Goal: Task Accomplishment & Management: Complete application form

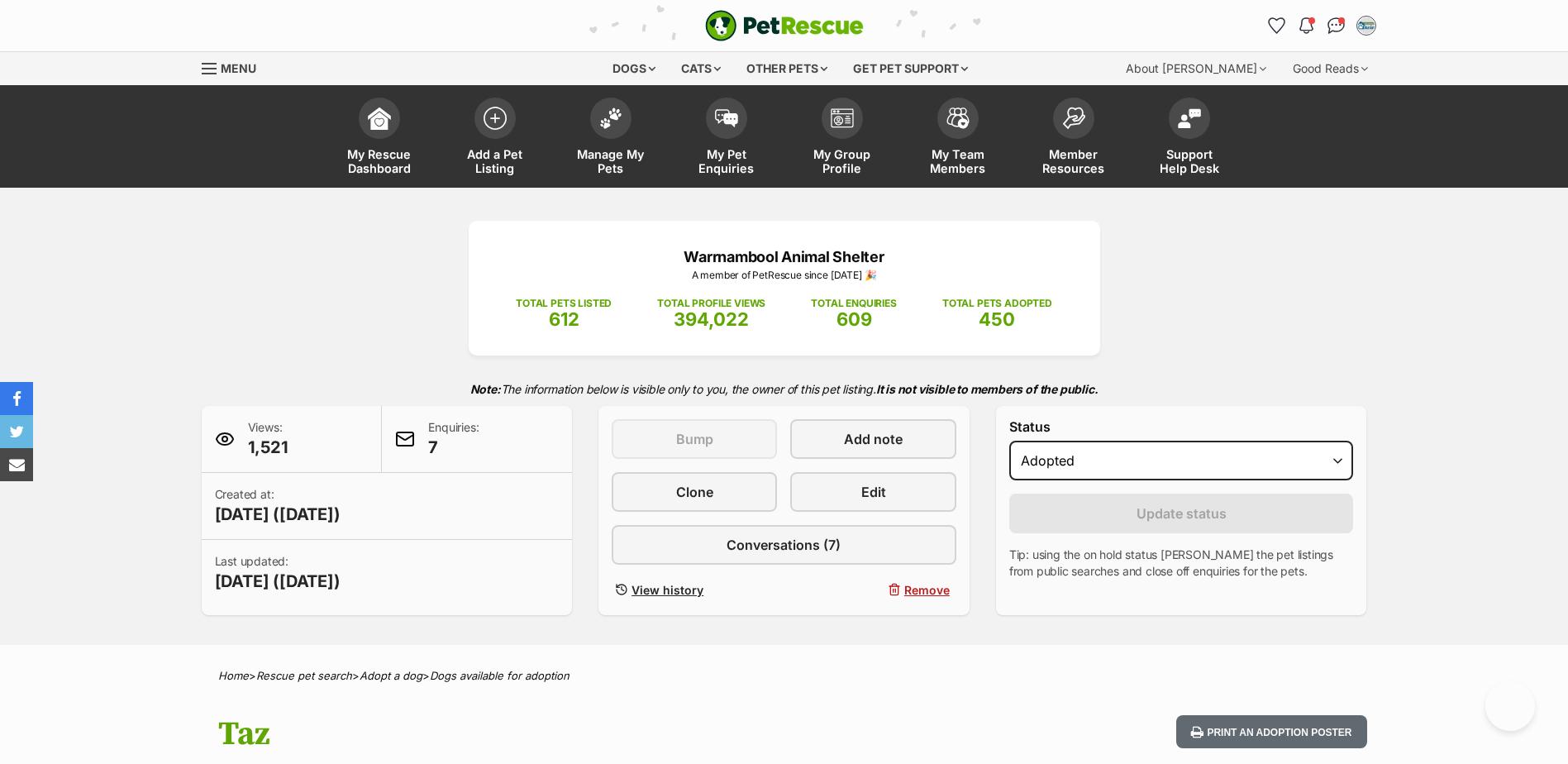
select select "rehomed"
click at [524, 138] on link "Add a Pet Listing" at bounding box center [496, 138] width 116 height 98
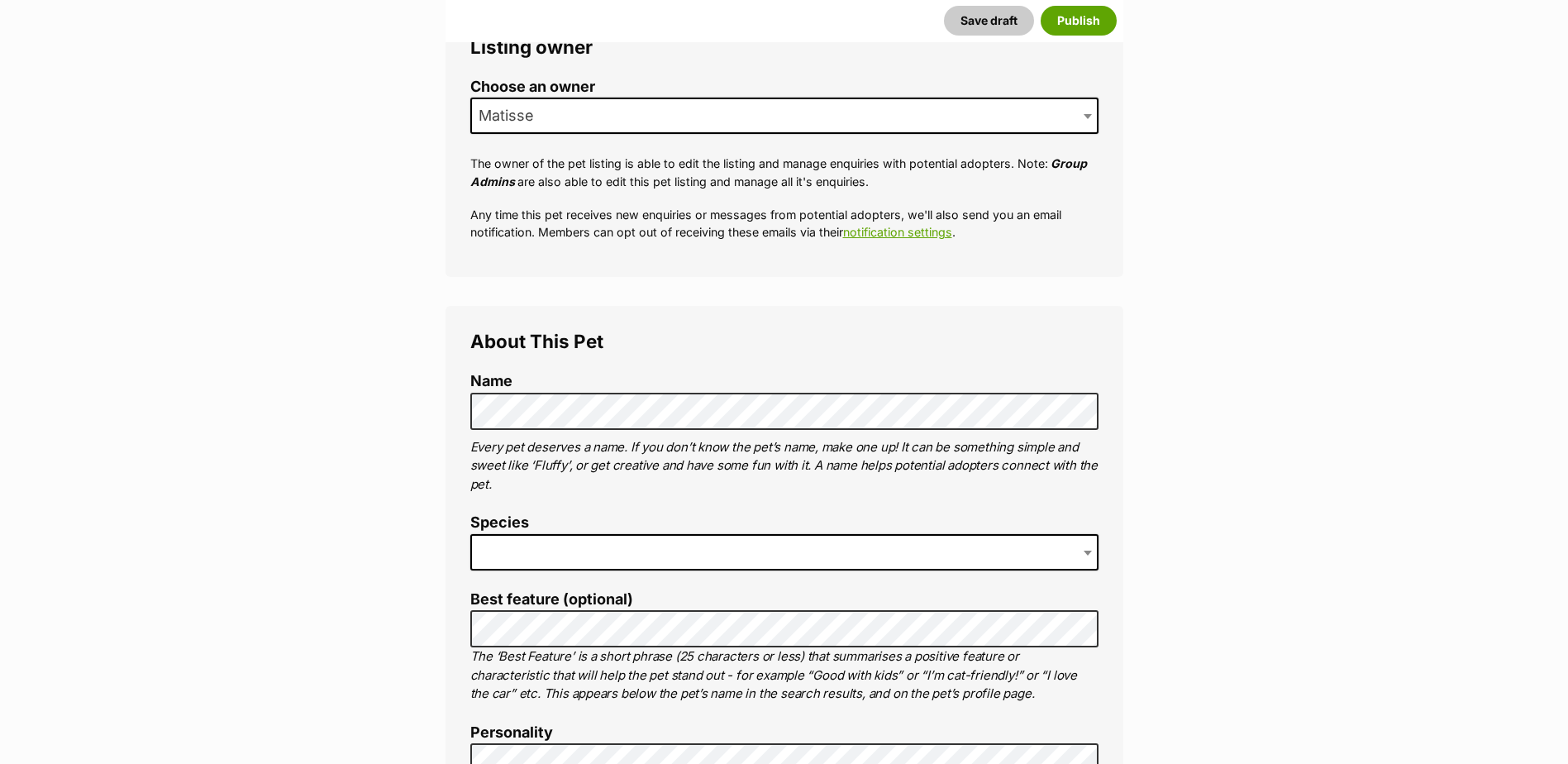
scroll to position [413, 0]
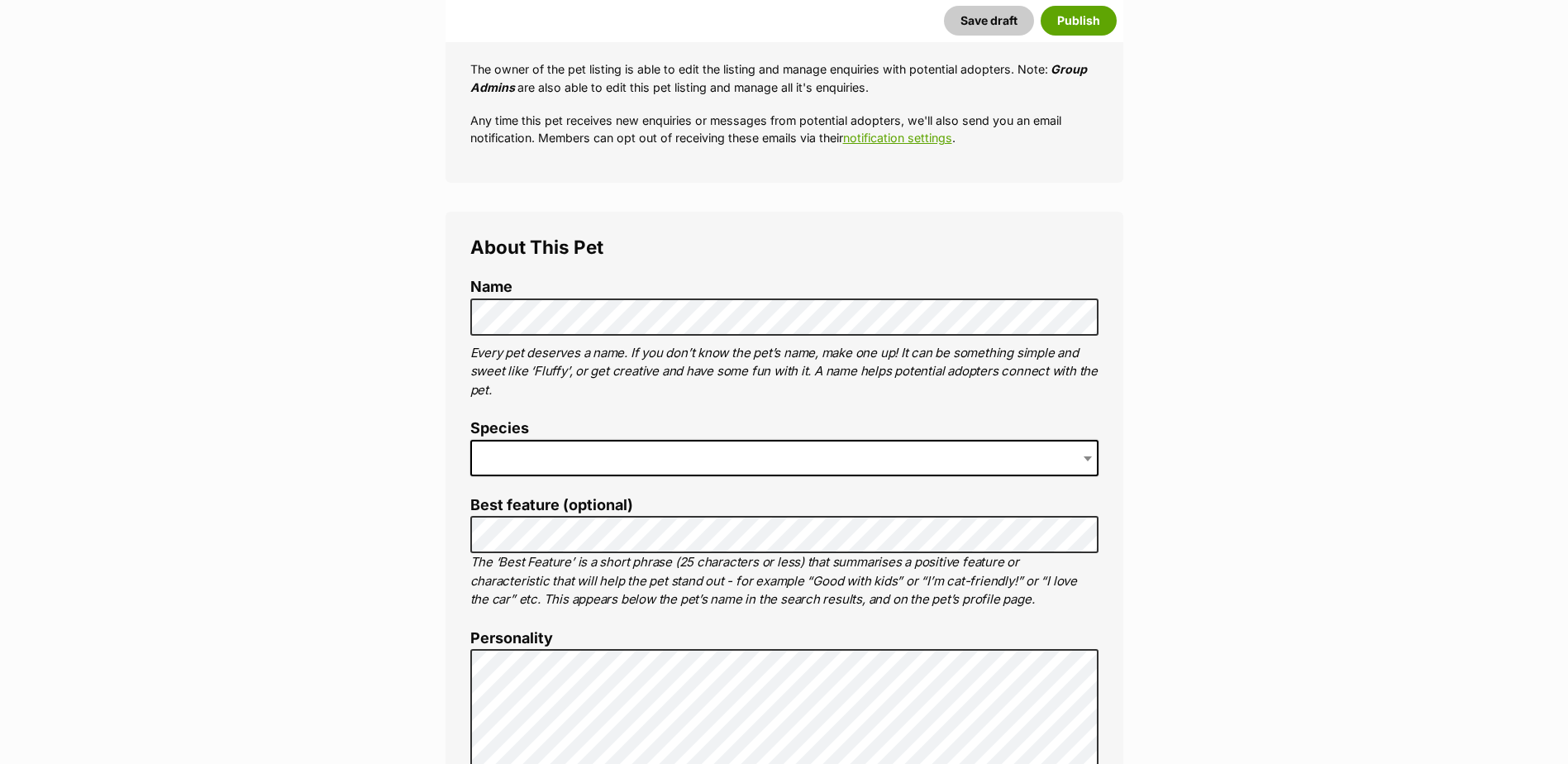
click at [526, 453] on span at bounding box center [784, 458] width 628 height 36
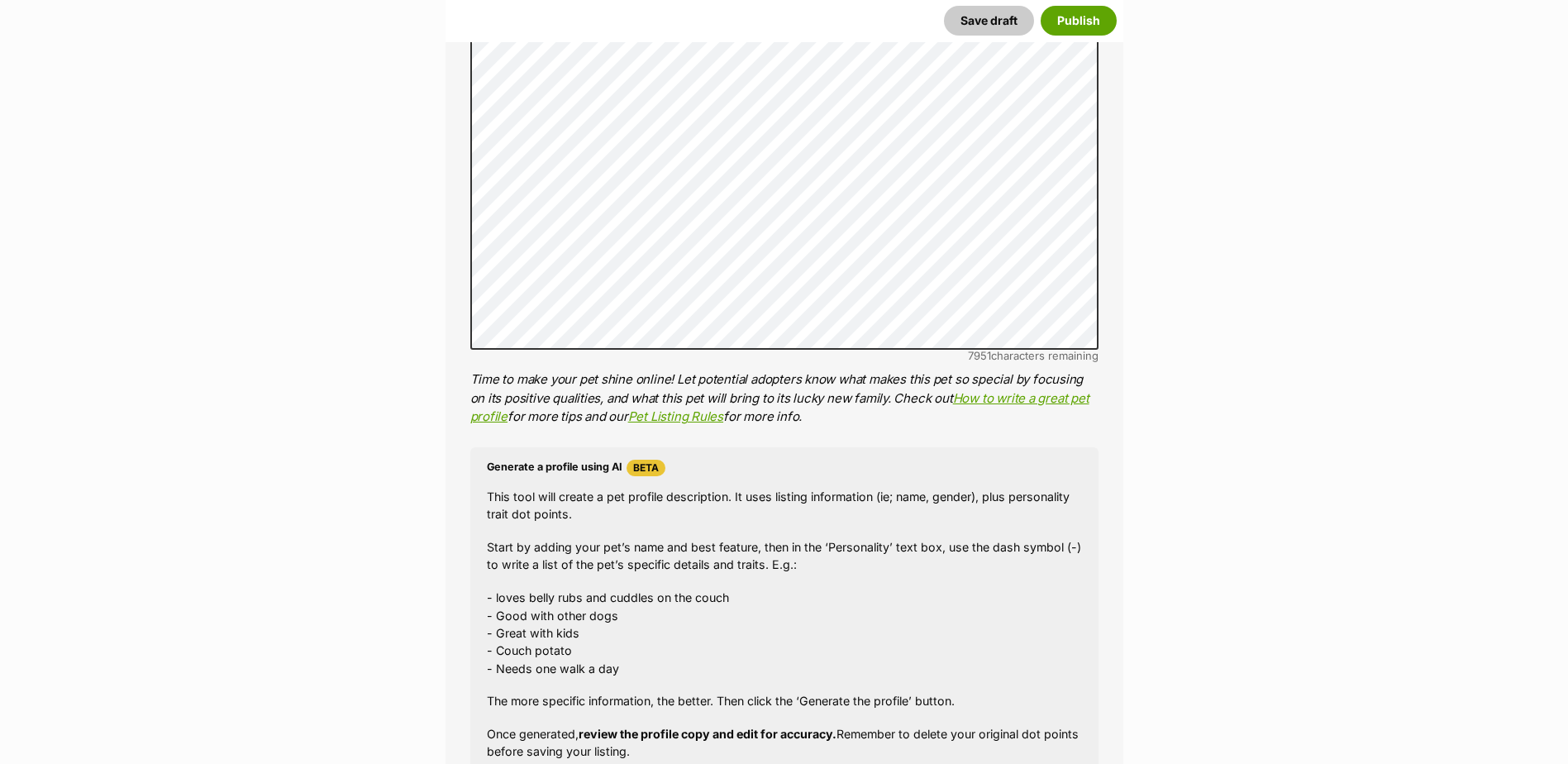
scroll to position [1322, 0]
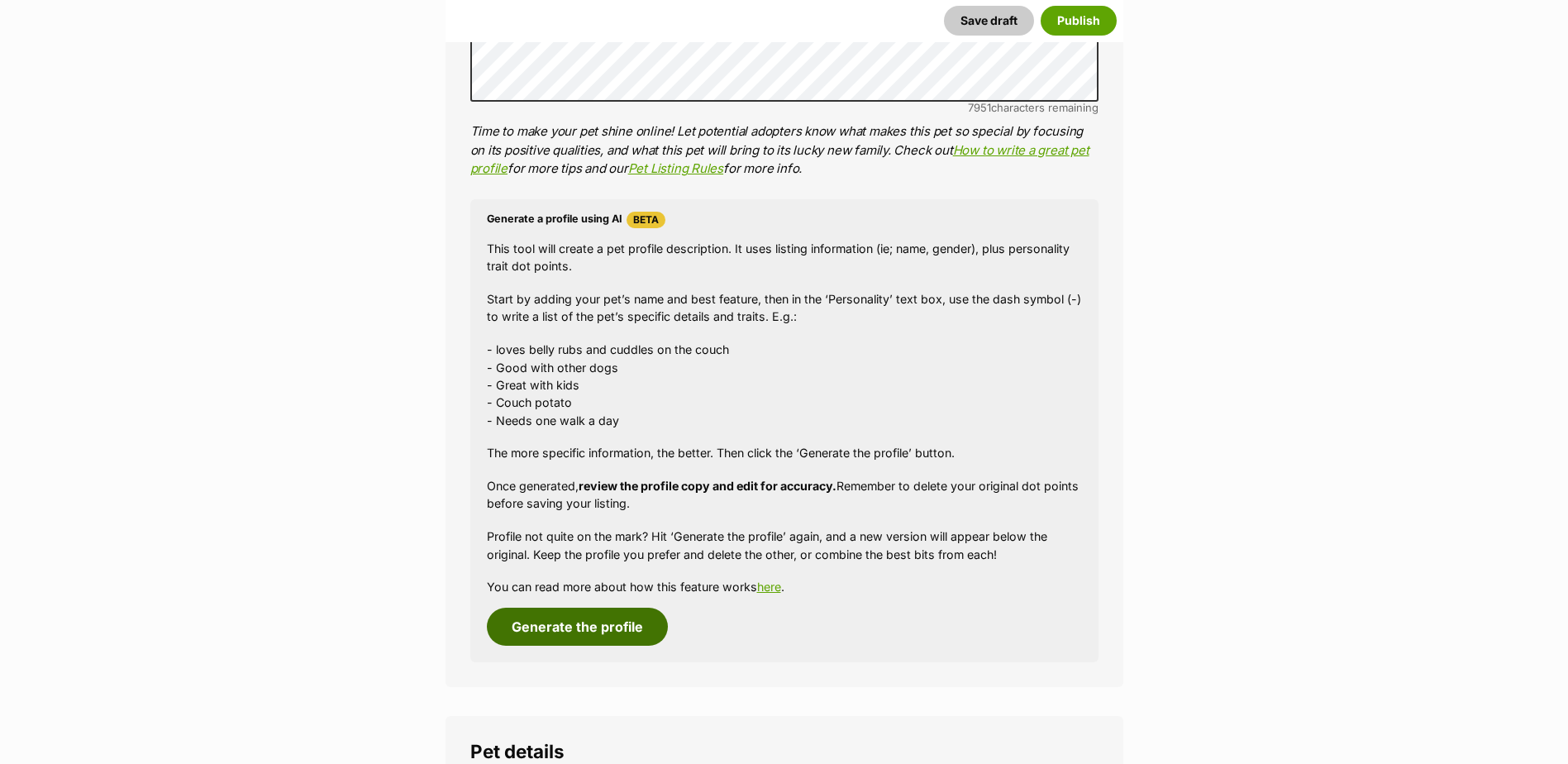
click at [573, 637] on button "Generate the profile" at bounding box center [578, 627] width 181 height 38
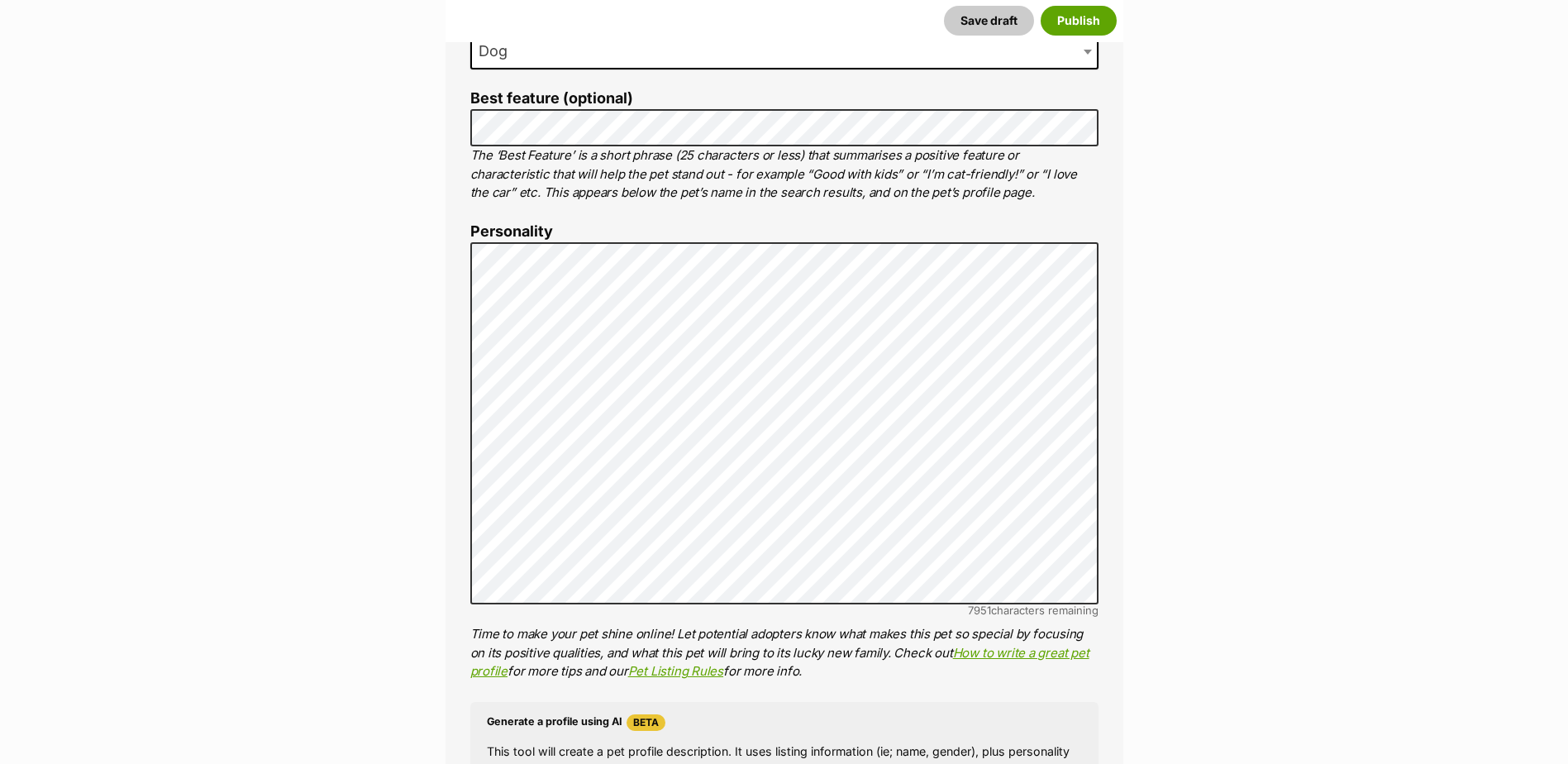
scroll to position [861, 0]
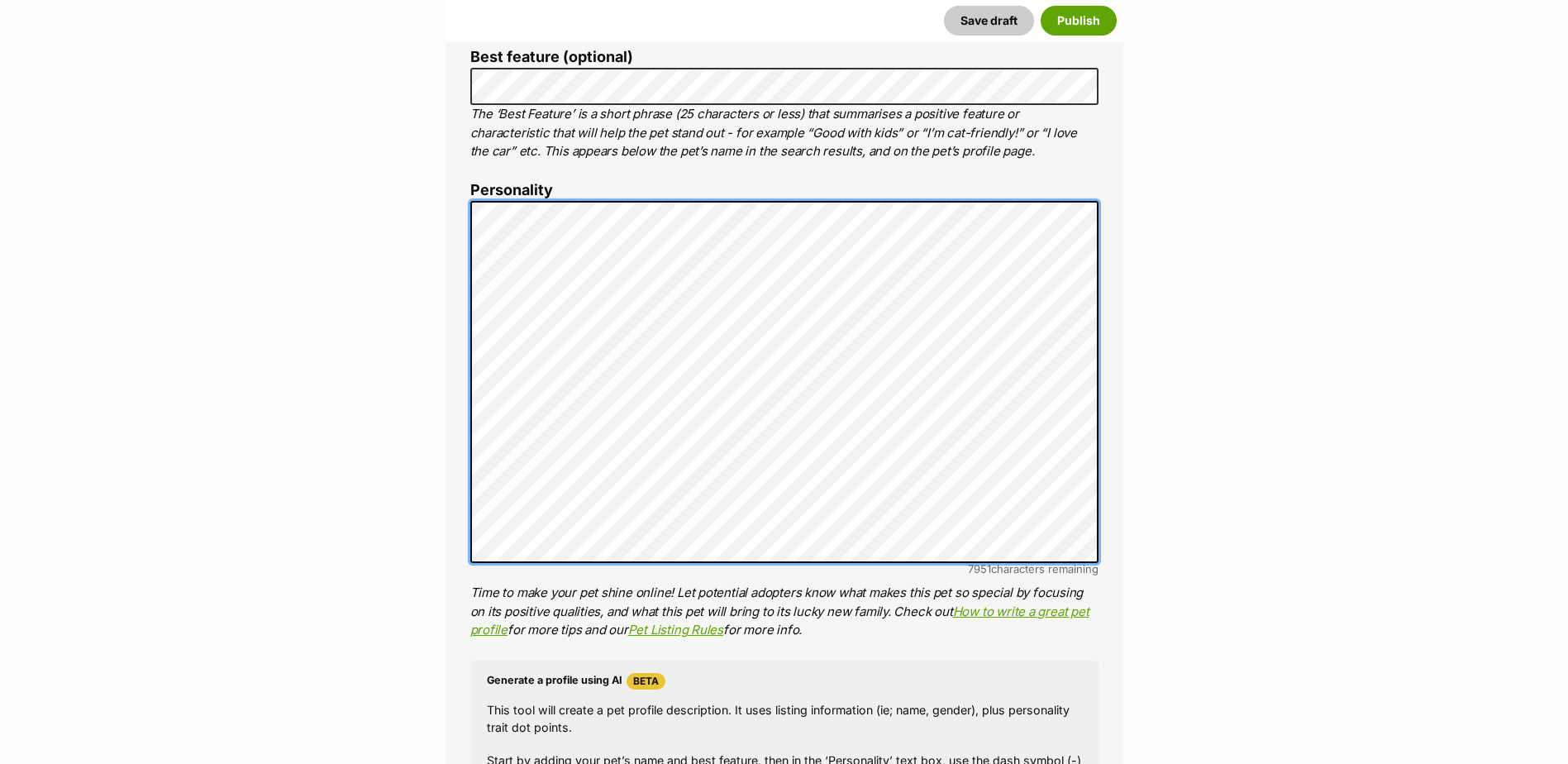
click at [471, 197] on li "Personality 7951 characters remaining Time to make your pet shine online! Let p…" at bounding box center [784, 410] width 628 height 458
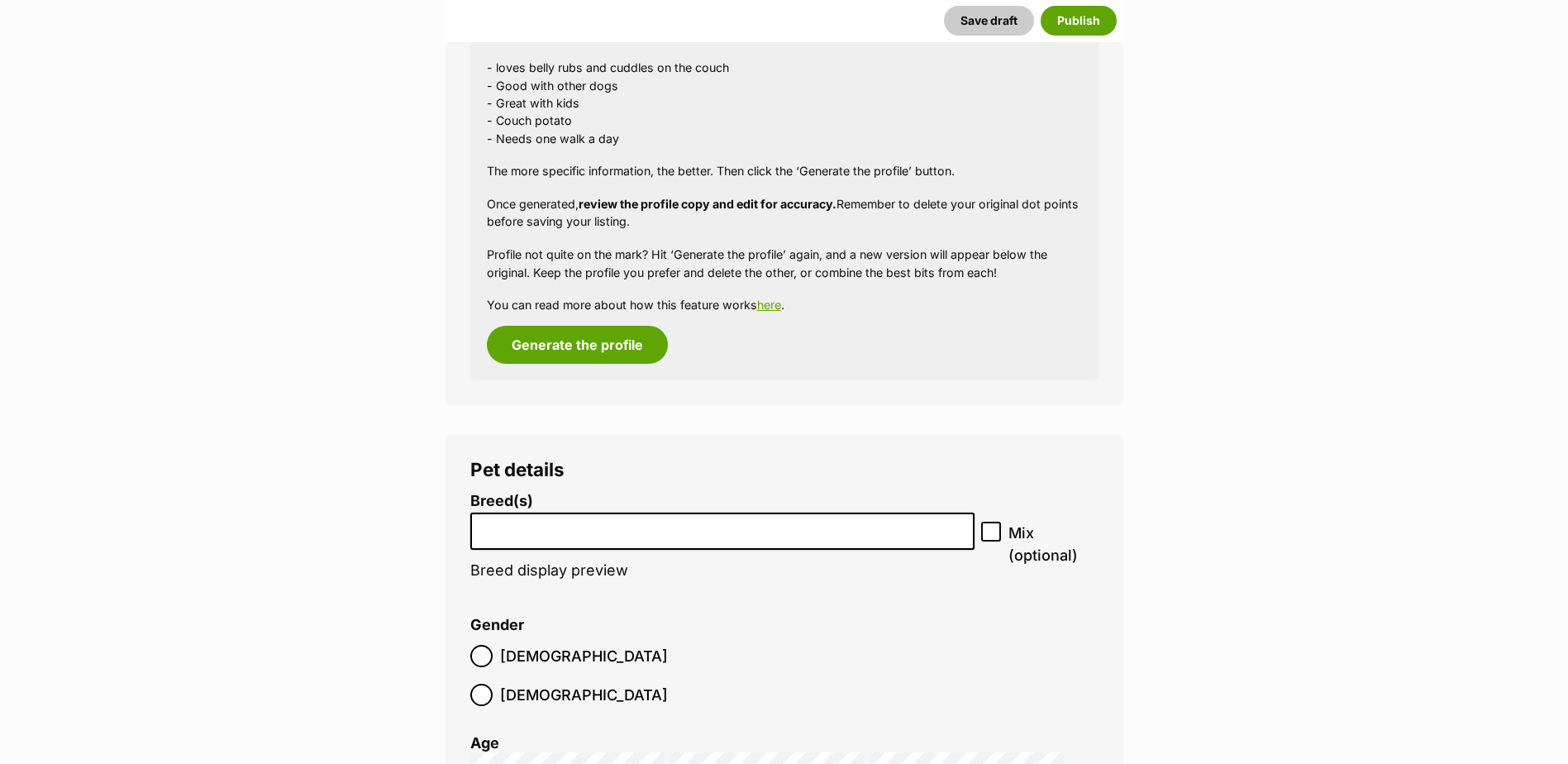
scroll to position [1605, 0]
click at [600, 521] on input "search" at bounding box center [722, 526] width 494 height 17
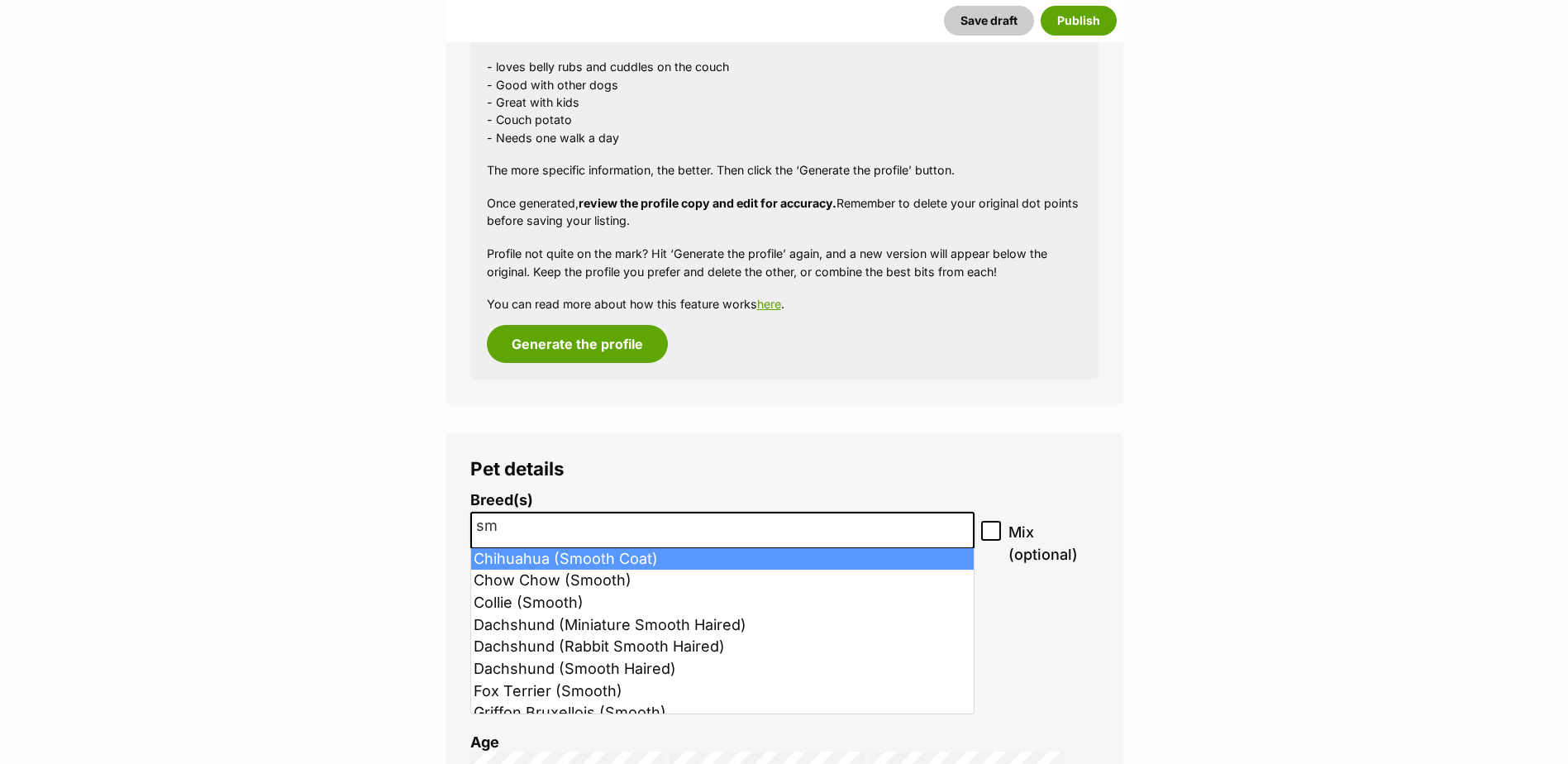
type input "s"
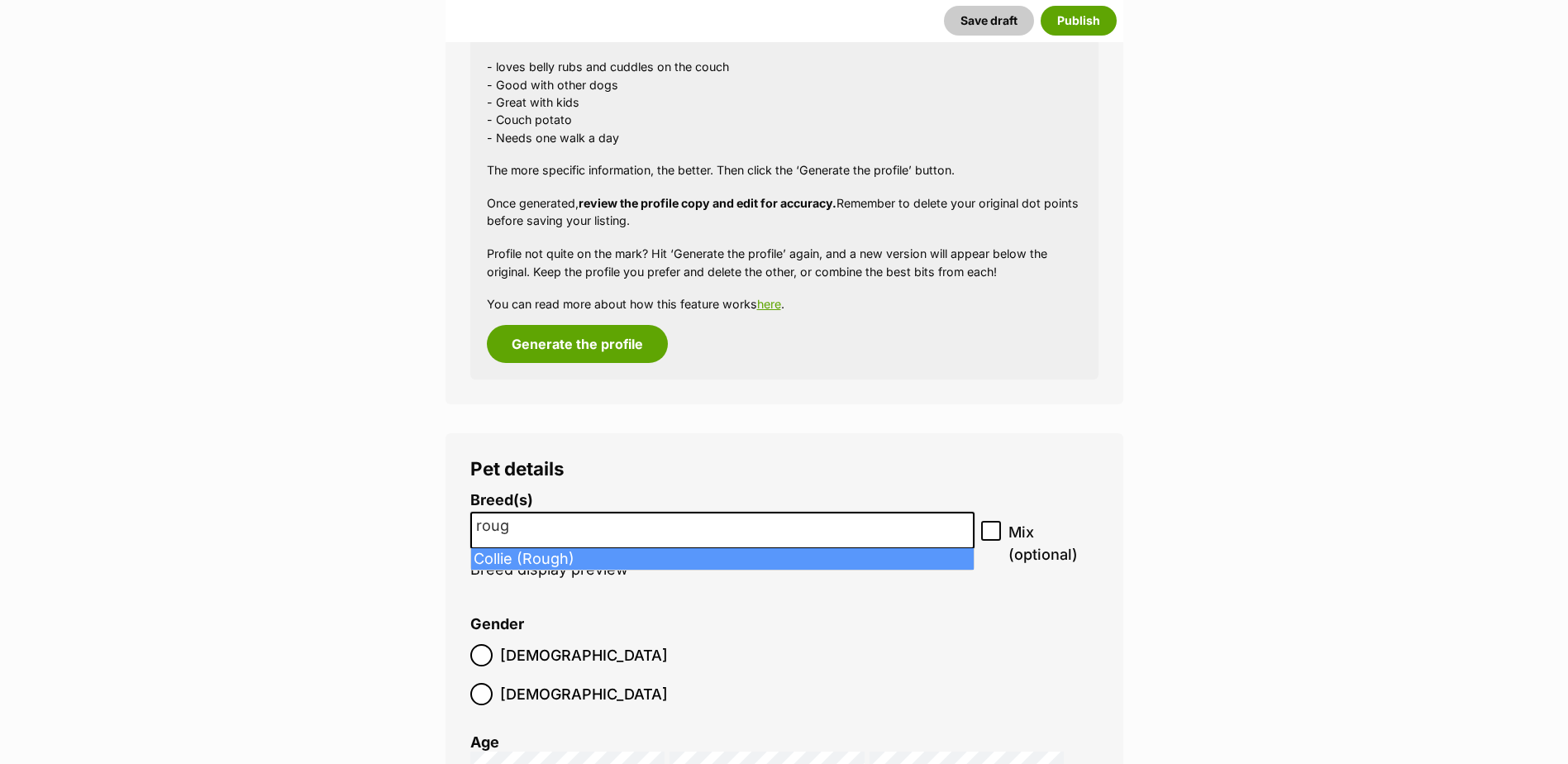
type input "roug"
select select "38761"
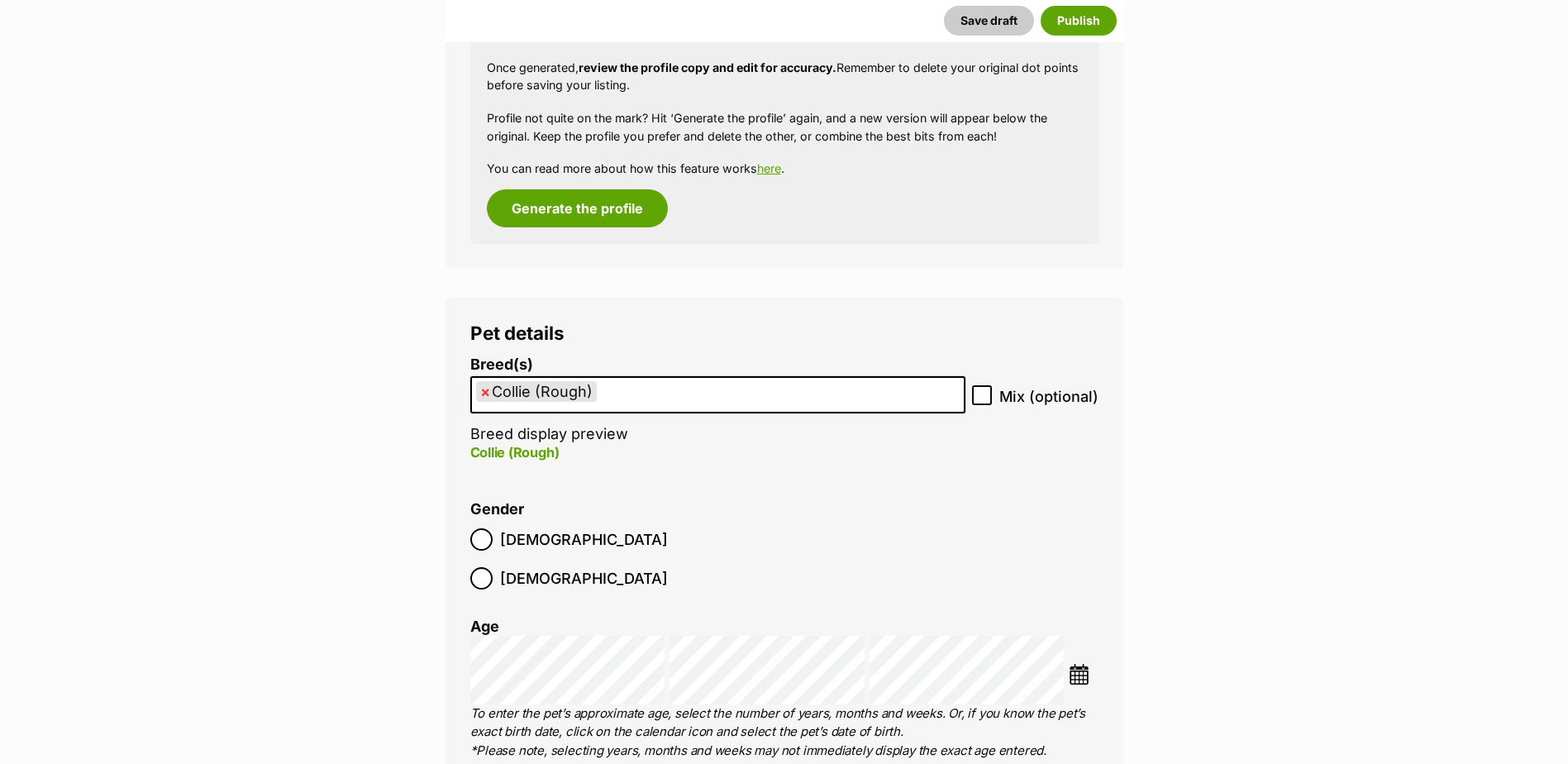
scroll to position [1771, 0]
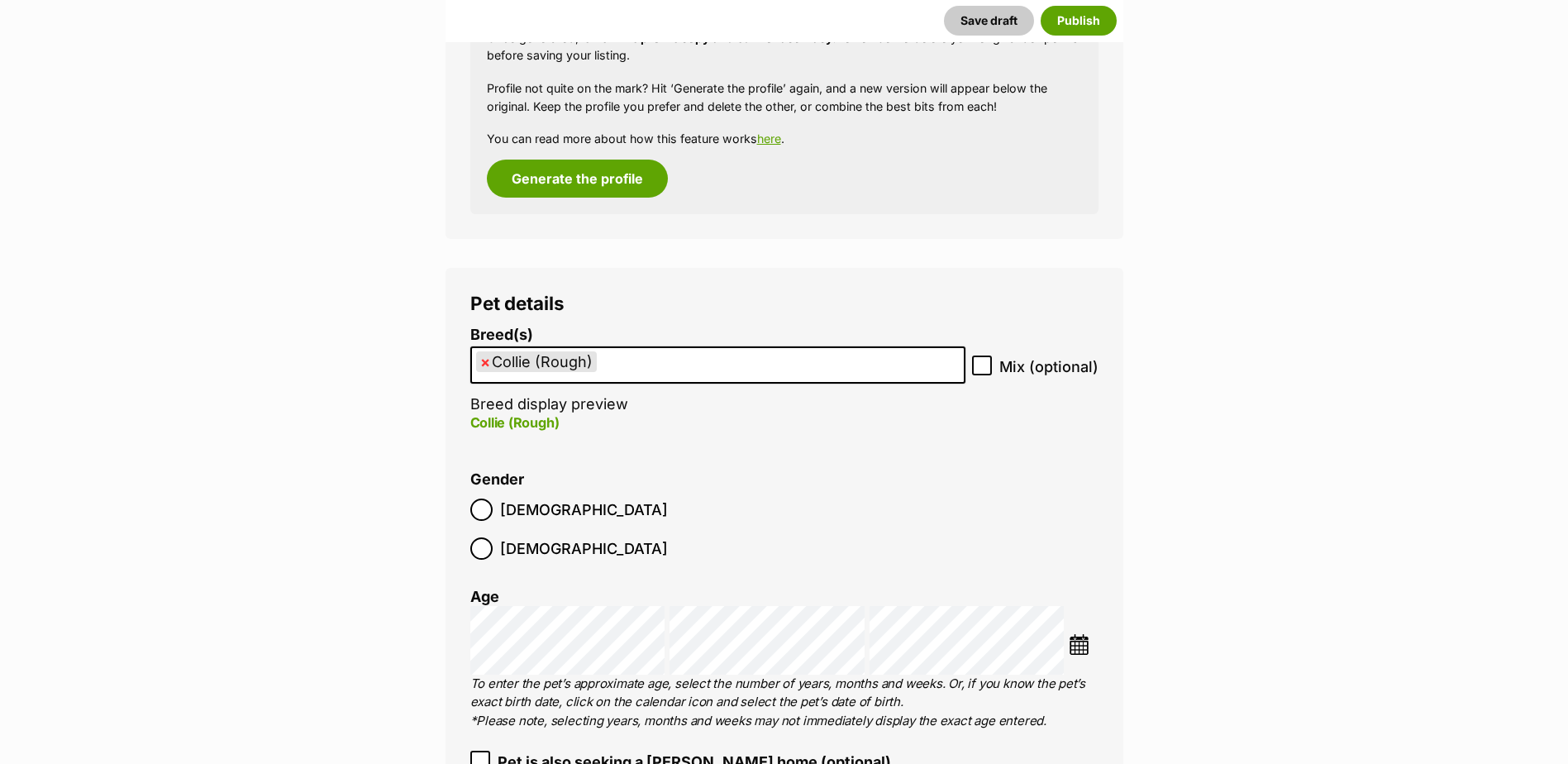
click at [570, 538] on label "Female" at bounding box center [569, 548] width 198 height 22
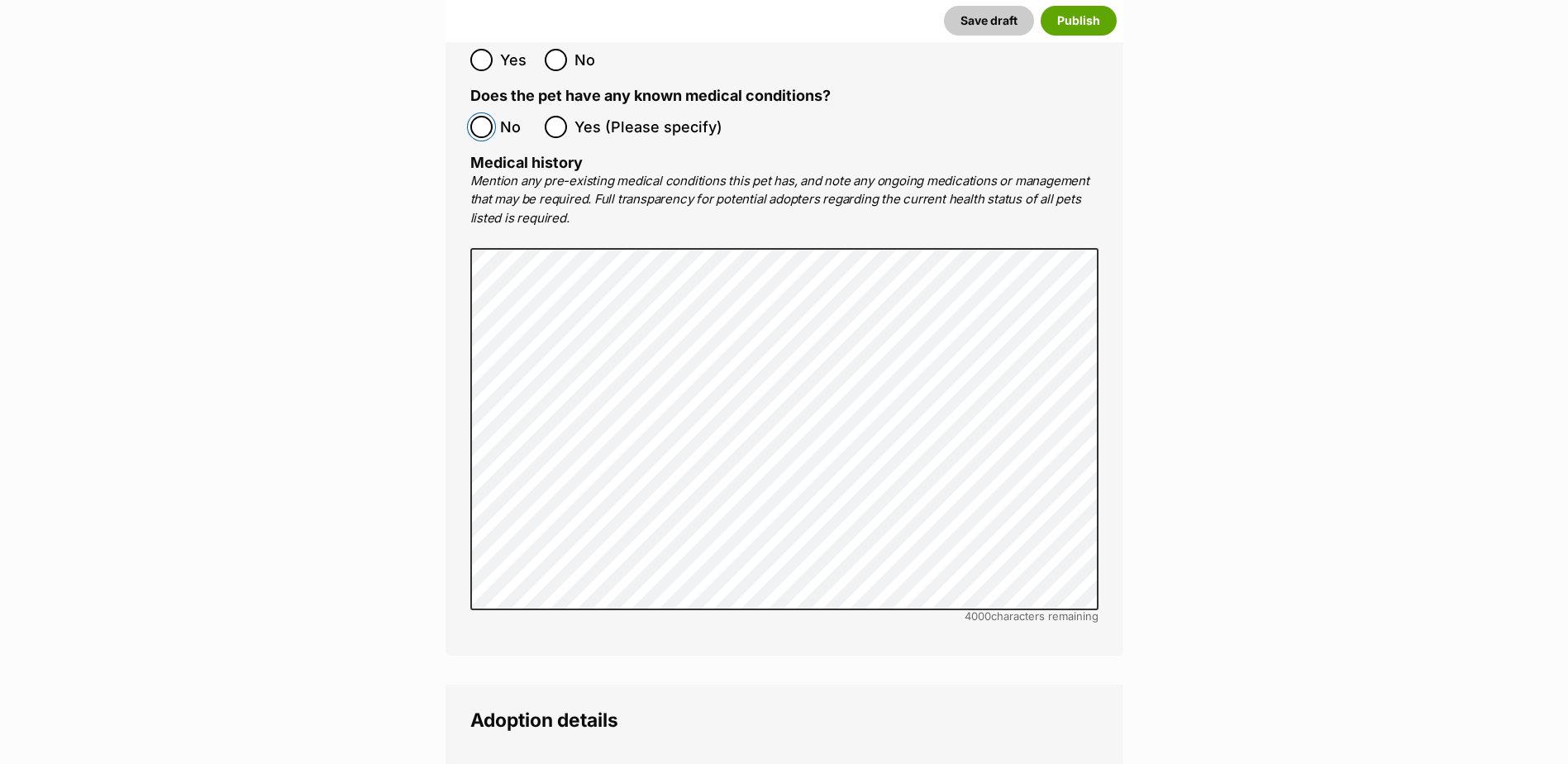
scroll to position [3424, 0]
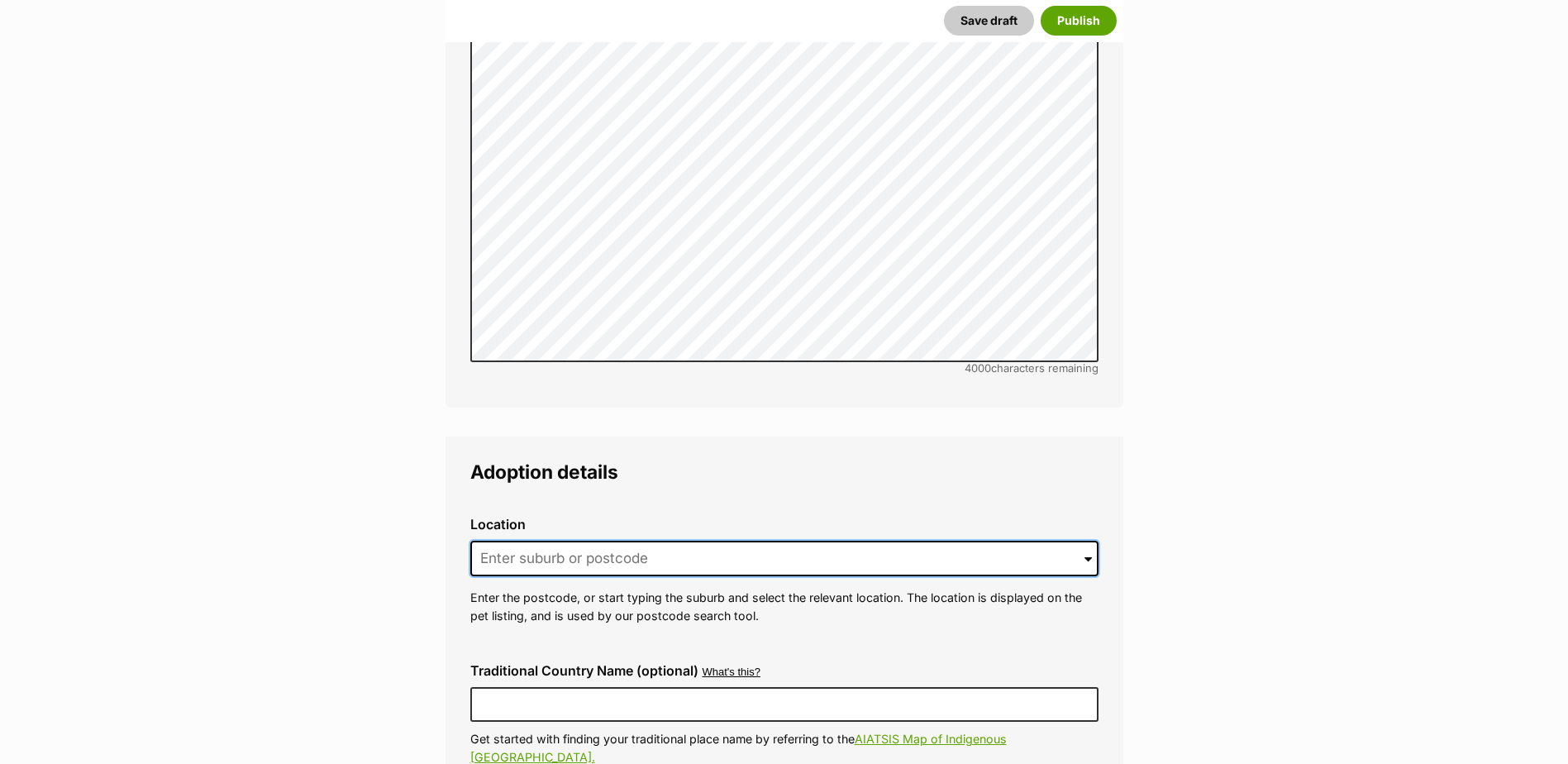
click at [509, 540] on input at bounding box center [784, 558] width 628 height 36
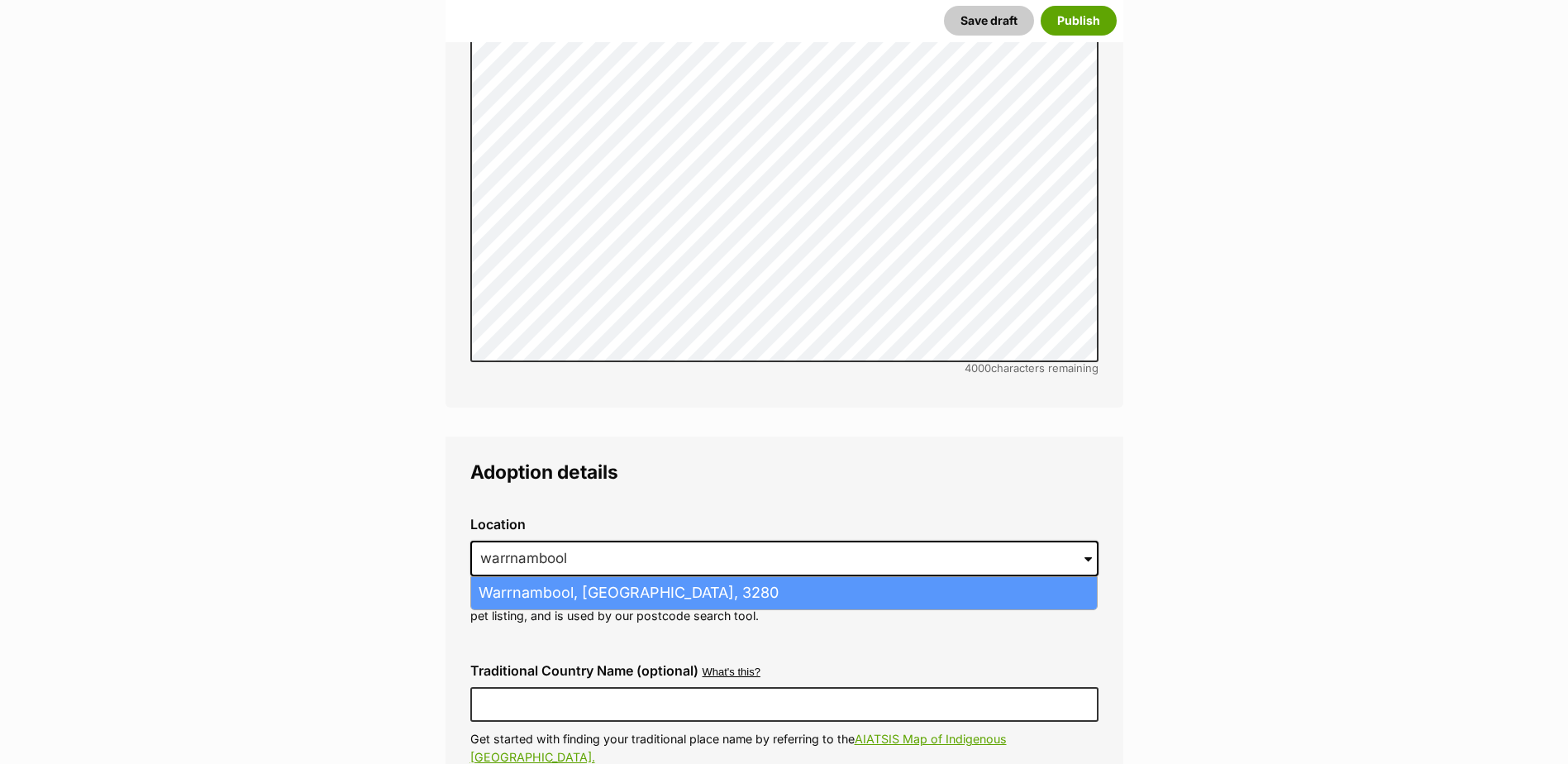
click at [488, 577] on li "Warrnambool, Victoria, 3280" at bounding box center [784, 593] width 626 height 32
type input "Warrnambool, Victoria, 3280"
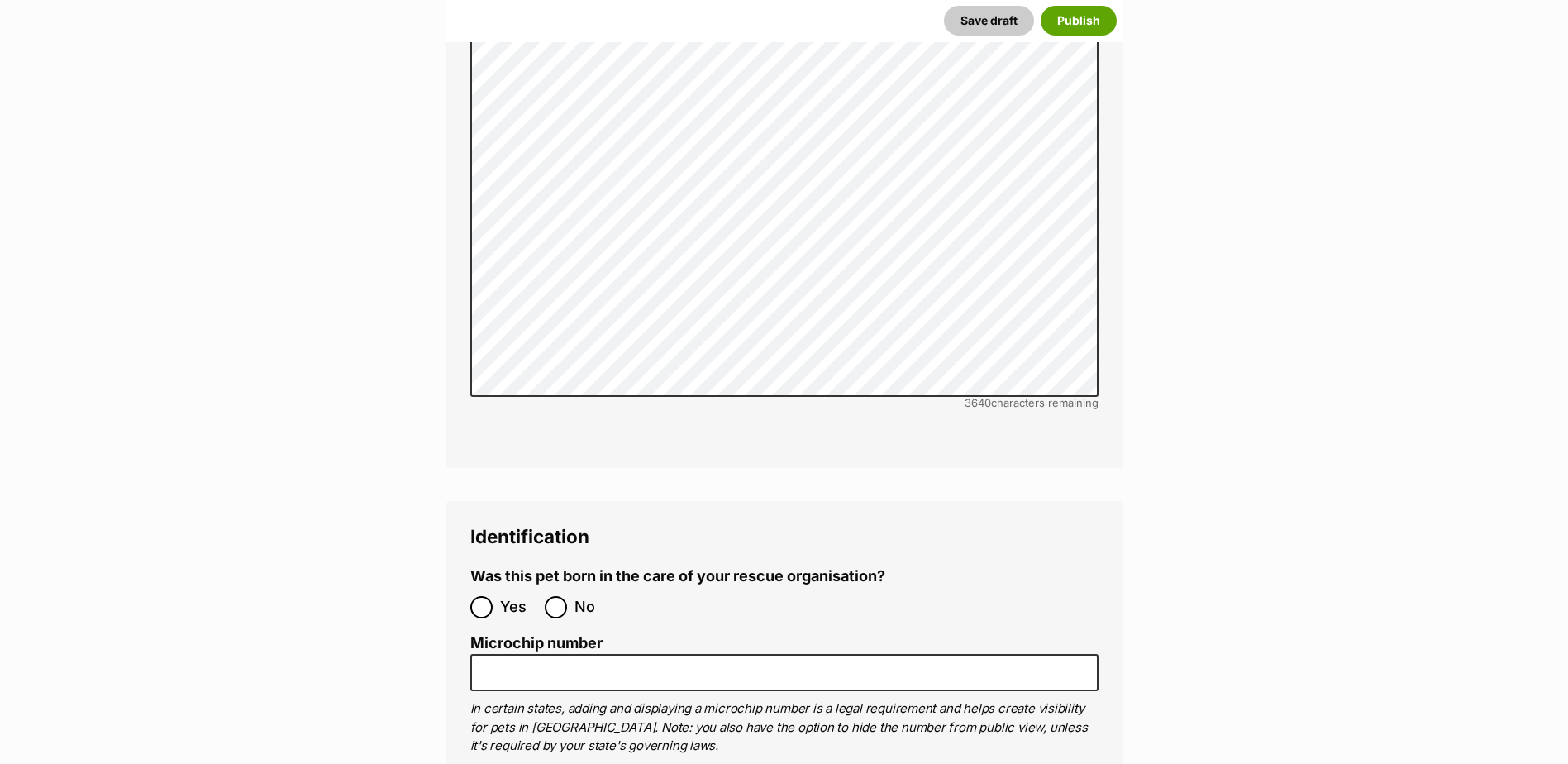
scroll to position [4911, 0]
click at [561, 595] on input "No" at bounding box center [556, 605] width 22 height 22
radio input "true"
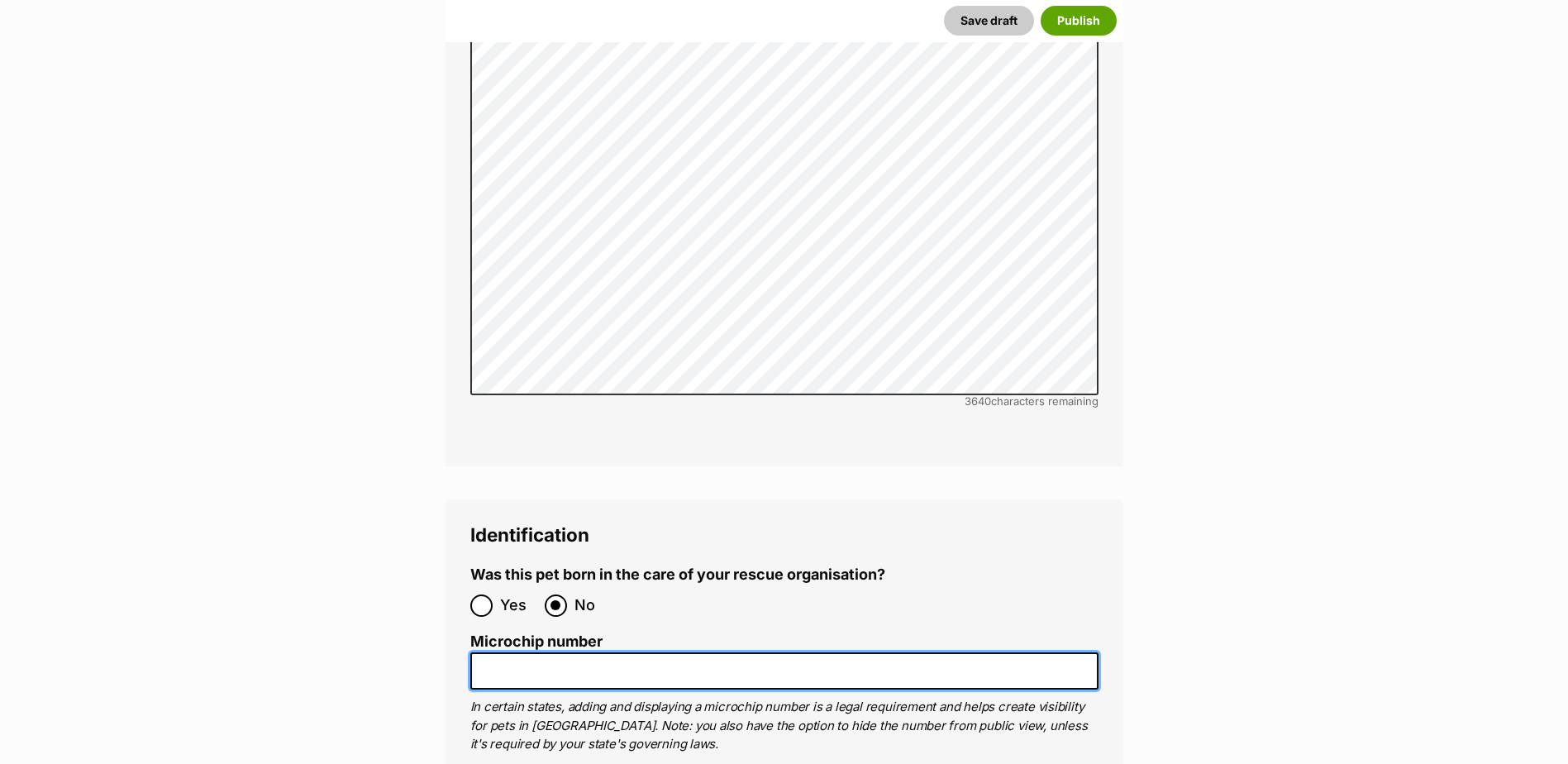
click at [579, 652] on input "Microchip number" at bounding box center [784, 670] width 628 height 37
paste input "956000017223255"
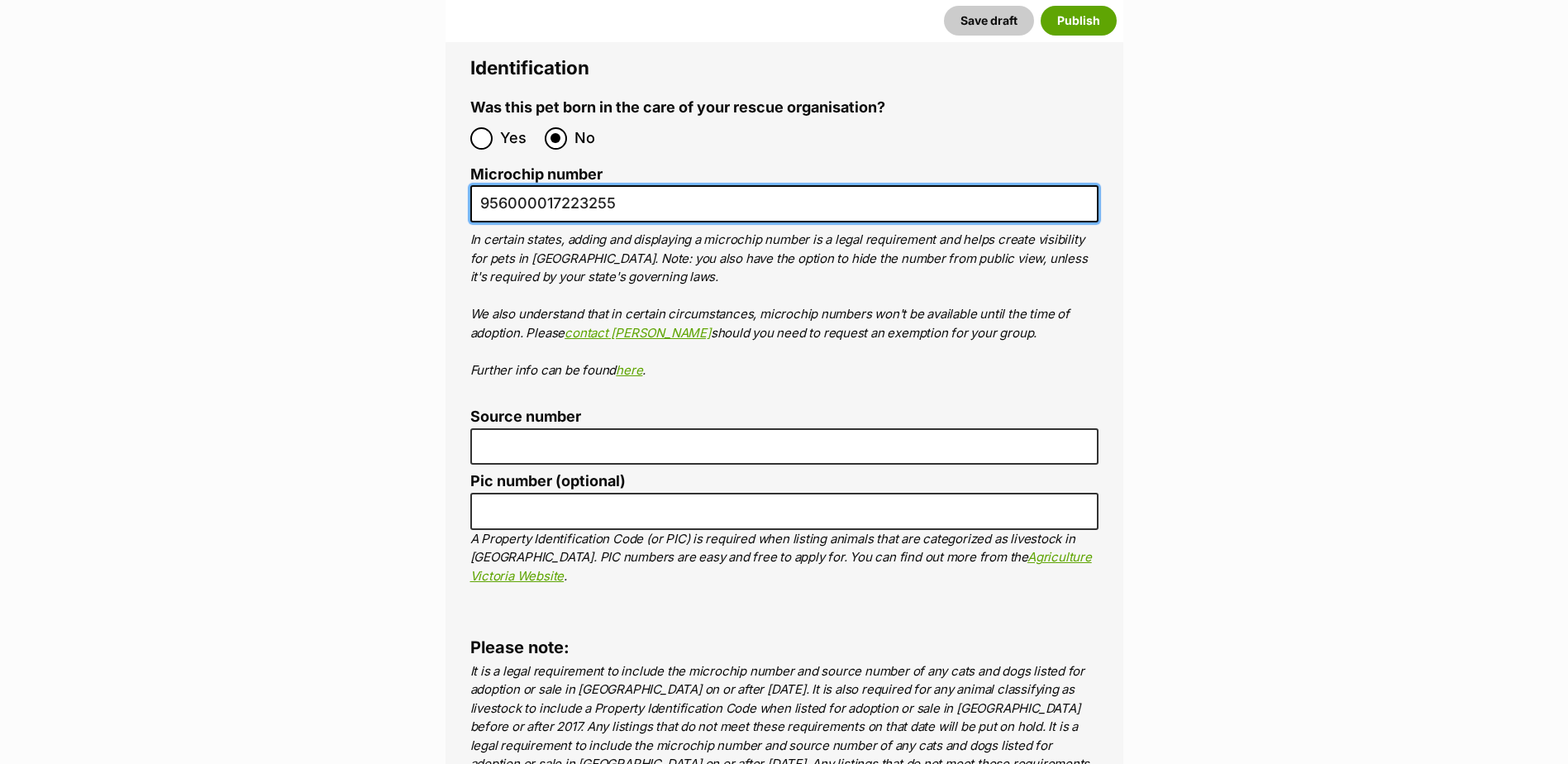
scroll to position [5408, 0]
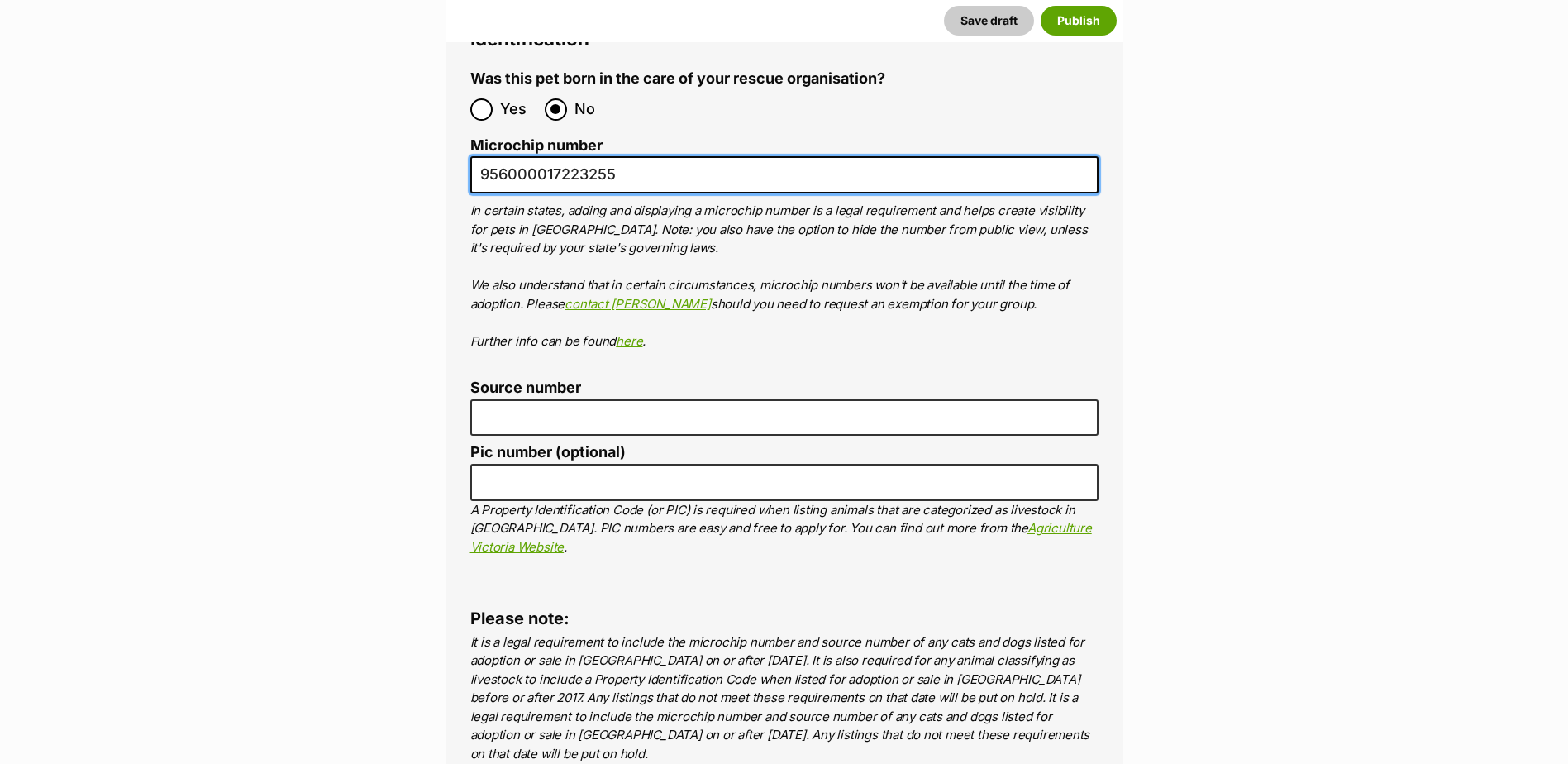
type input "956000017223255"
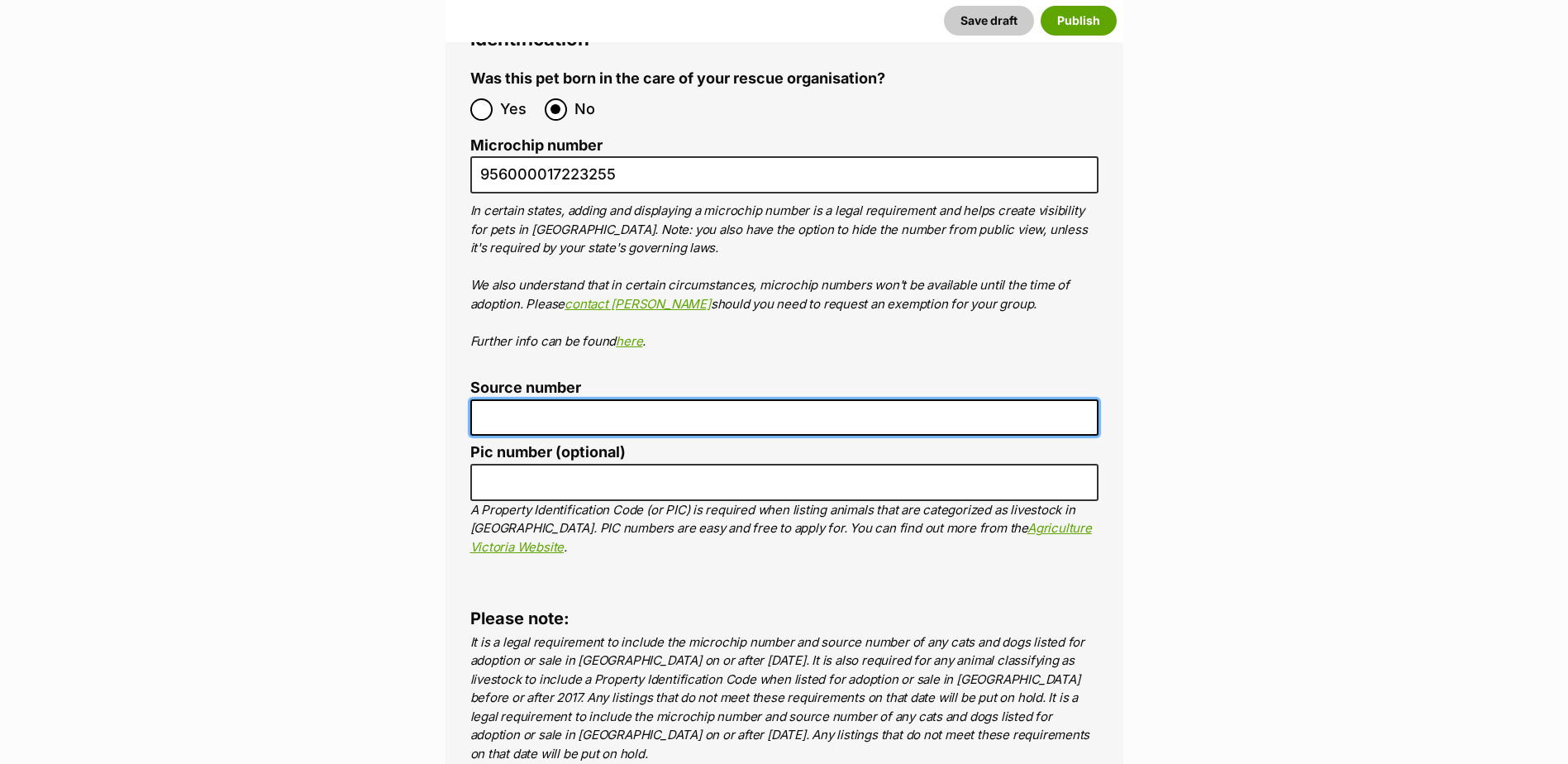
click at [601, 400] on input "Source number" at bounding box center [784, 418] width 628 height 37
type input "BR257412"
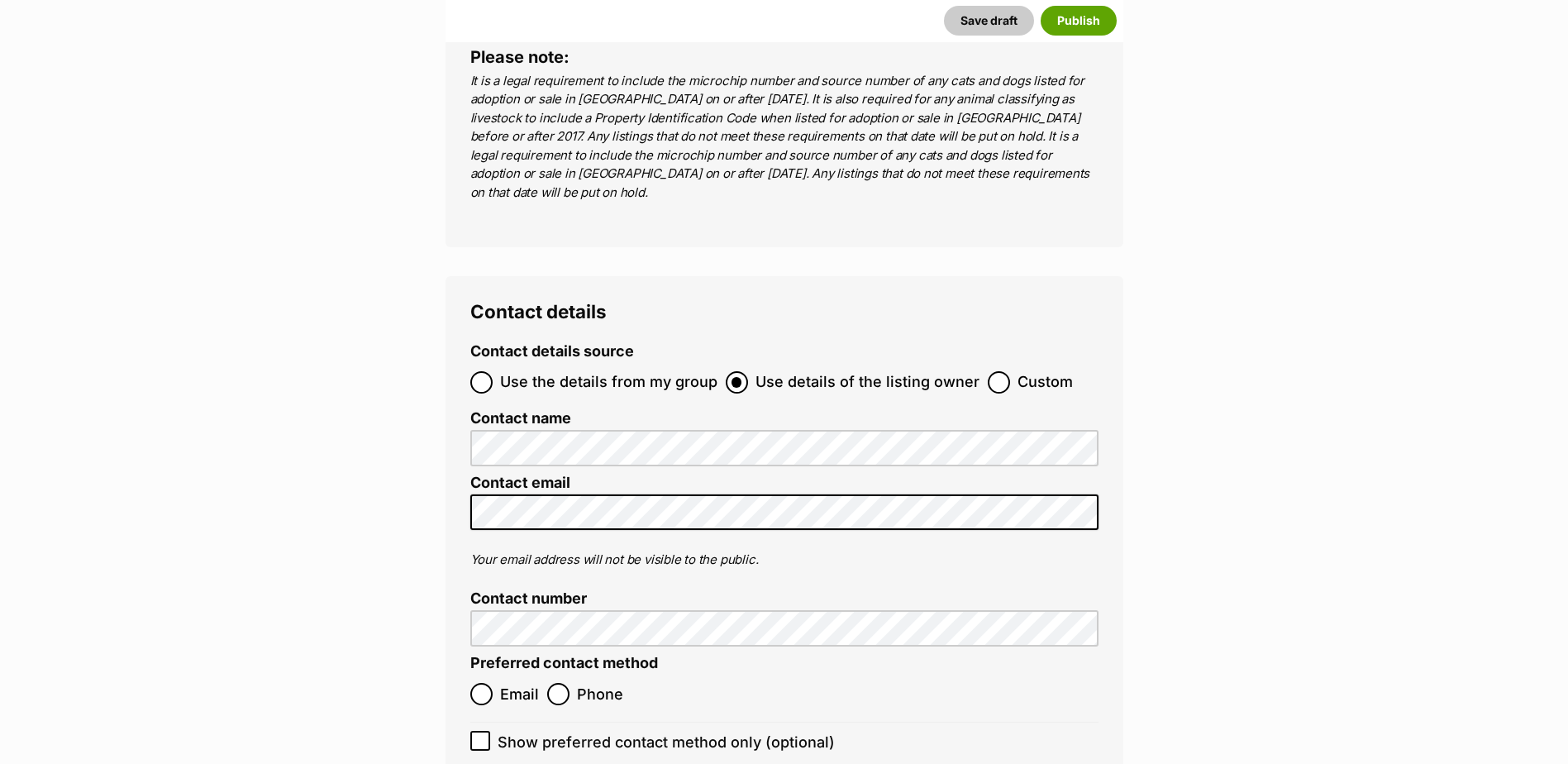
scroll to position [5986, 0]
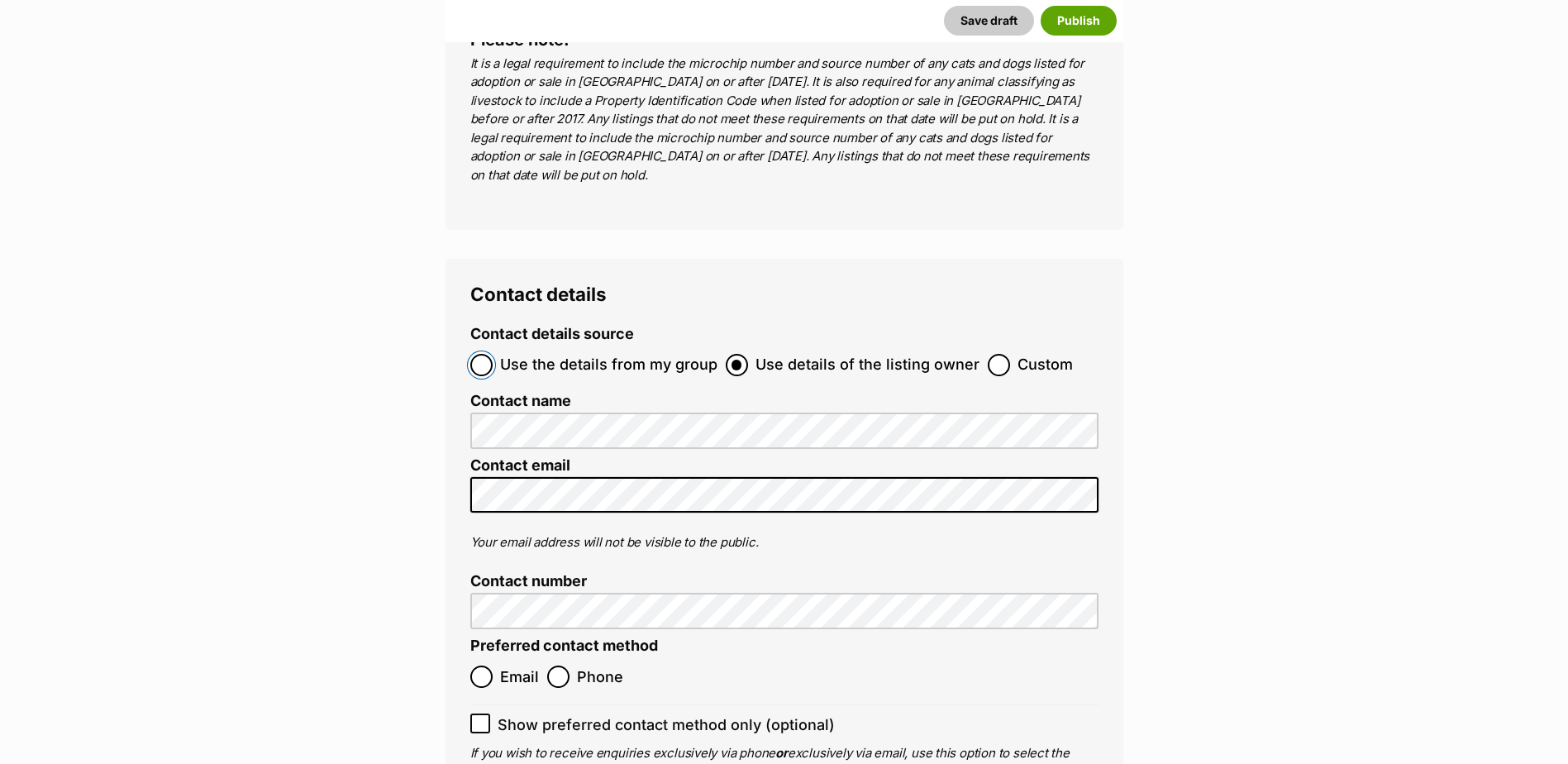
click at [483, 354] on input "Use the details from my group" at bounding box center [480, 364] width 22 height 22
radio input "true"
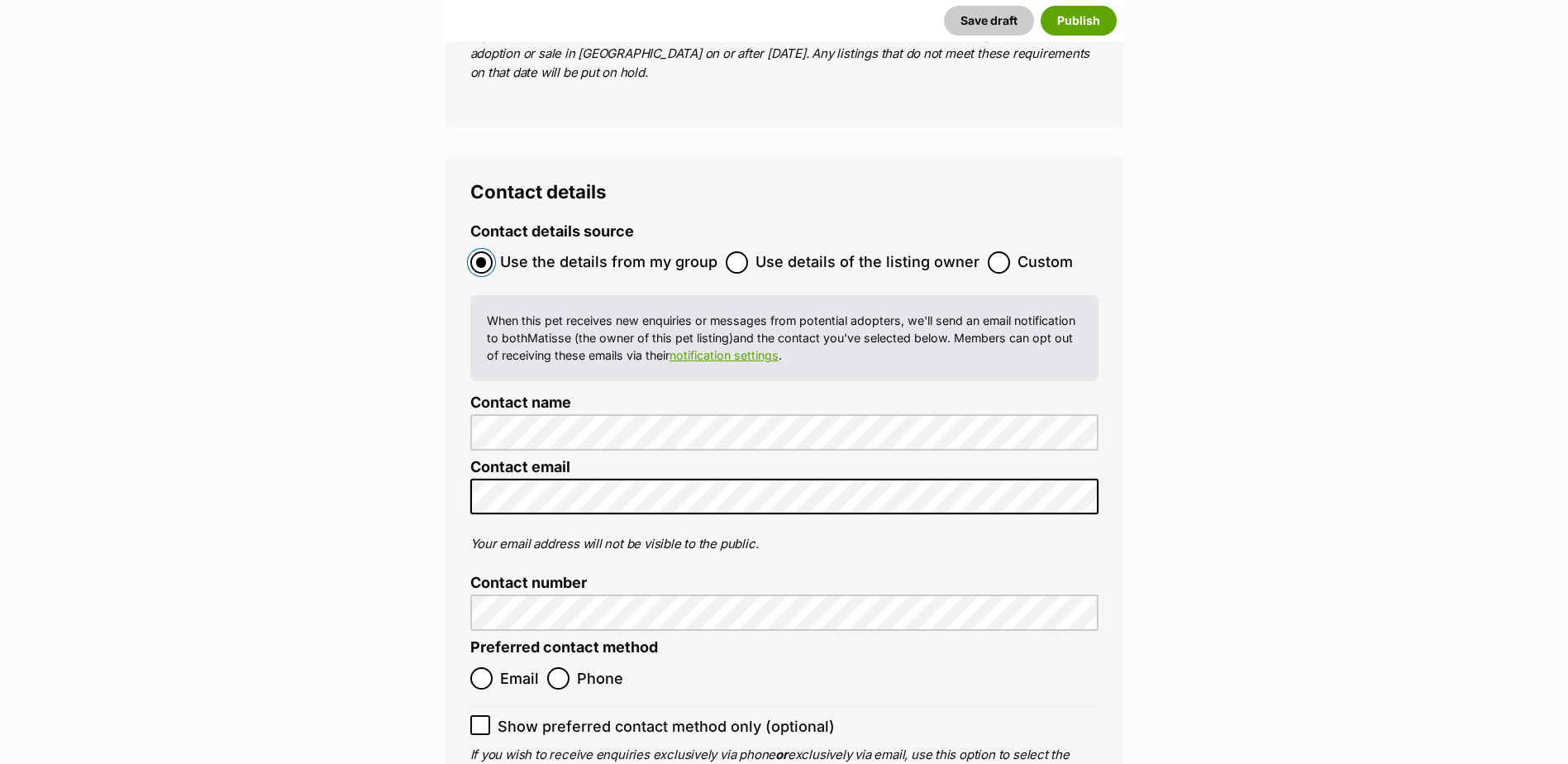
scroll to position [6235, 0]
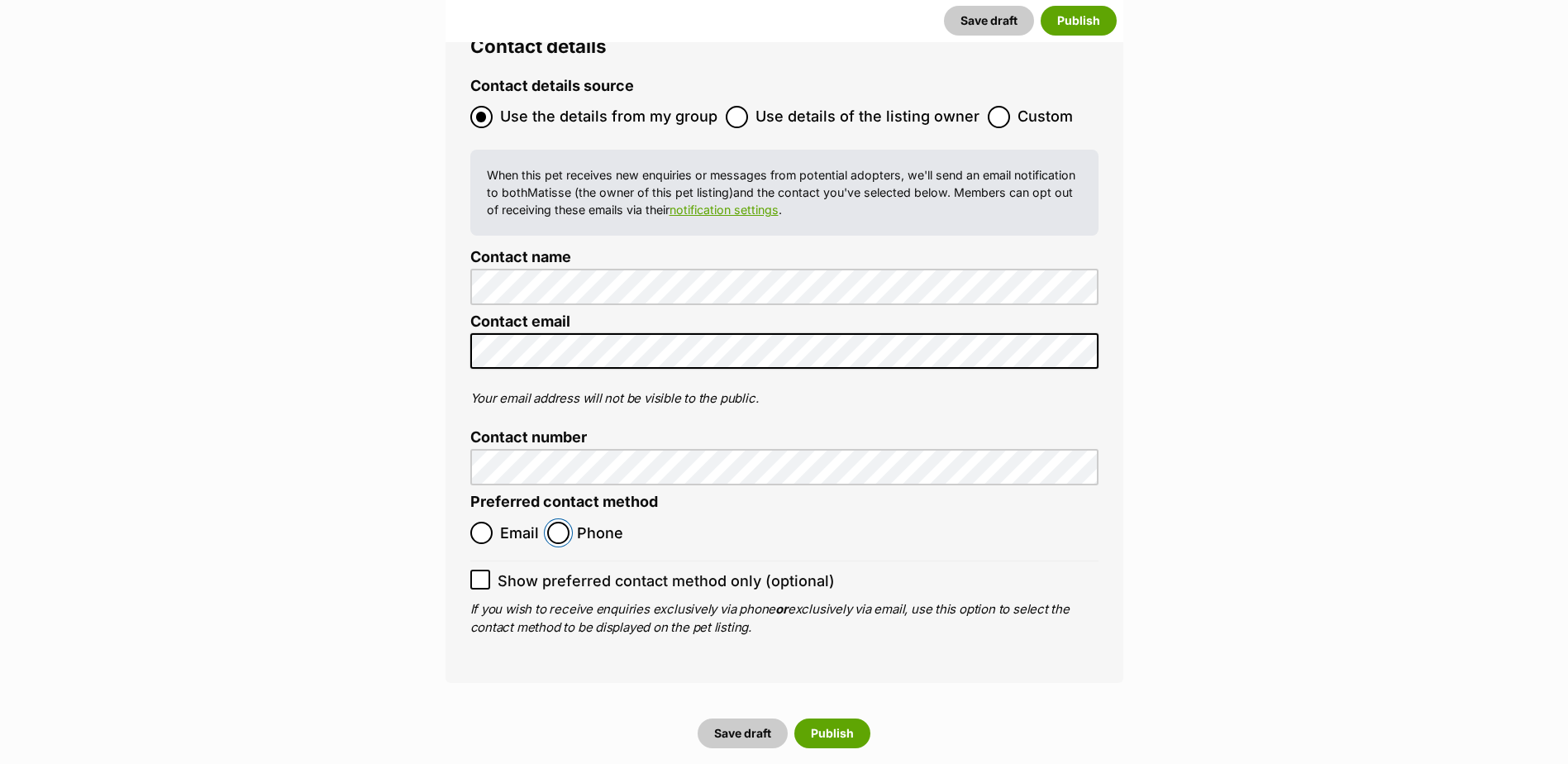
click at [561, 521] on input "Phone" at bounding box center [558, 532] width 22 height 22
radio input "true"
click at [749, 718] on button "Save draft" at bounding box center [742, 733] width 90 height 29
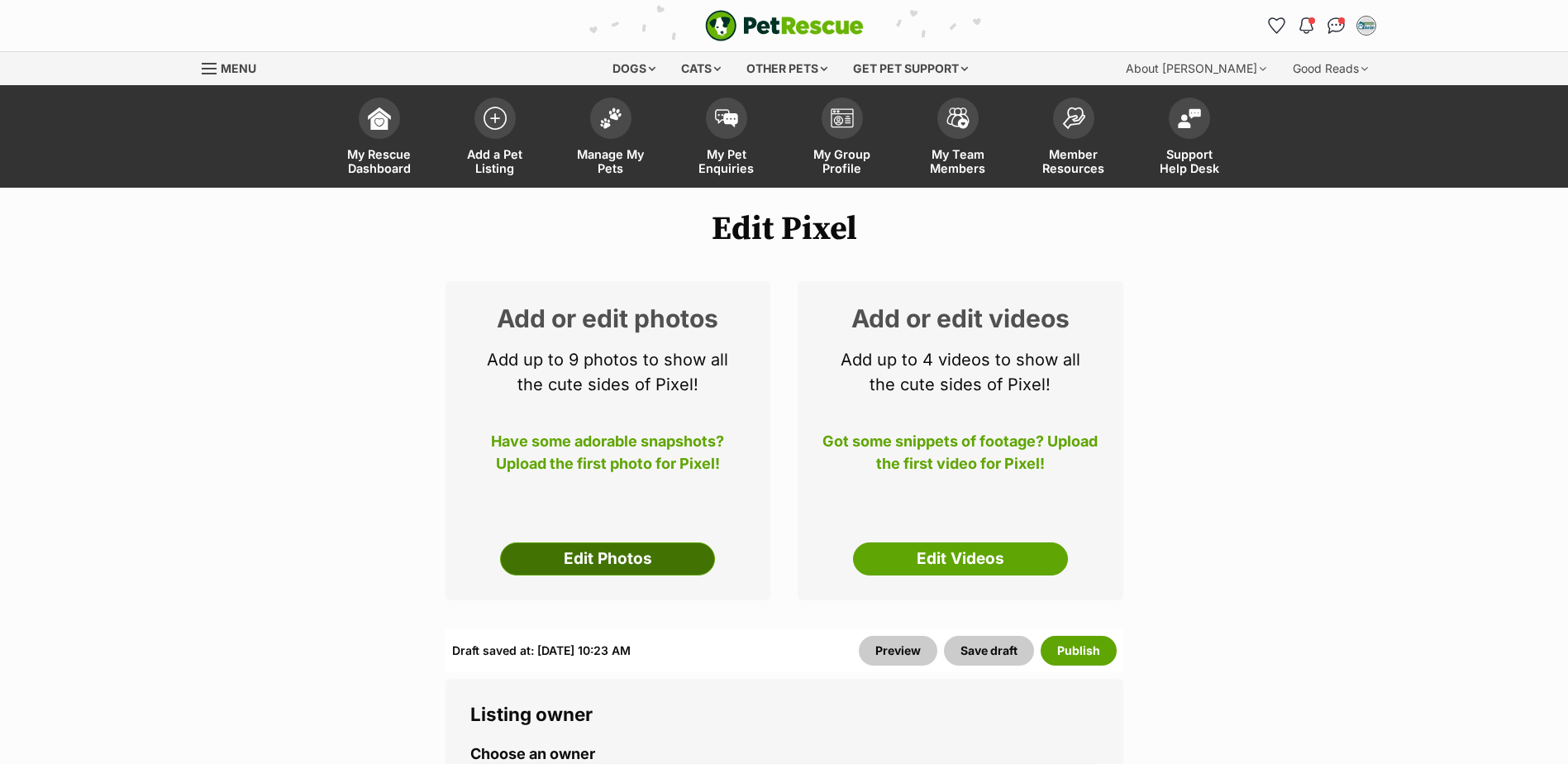
click at [608, 550] on link "Edit Photos" at bounding box center [608, 558] width 215 height 33
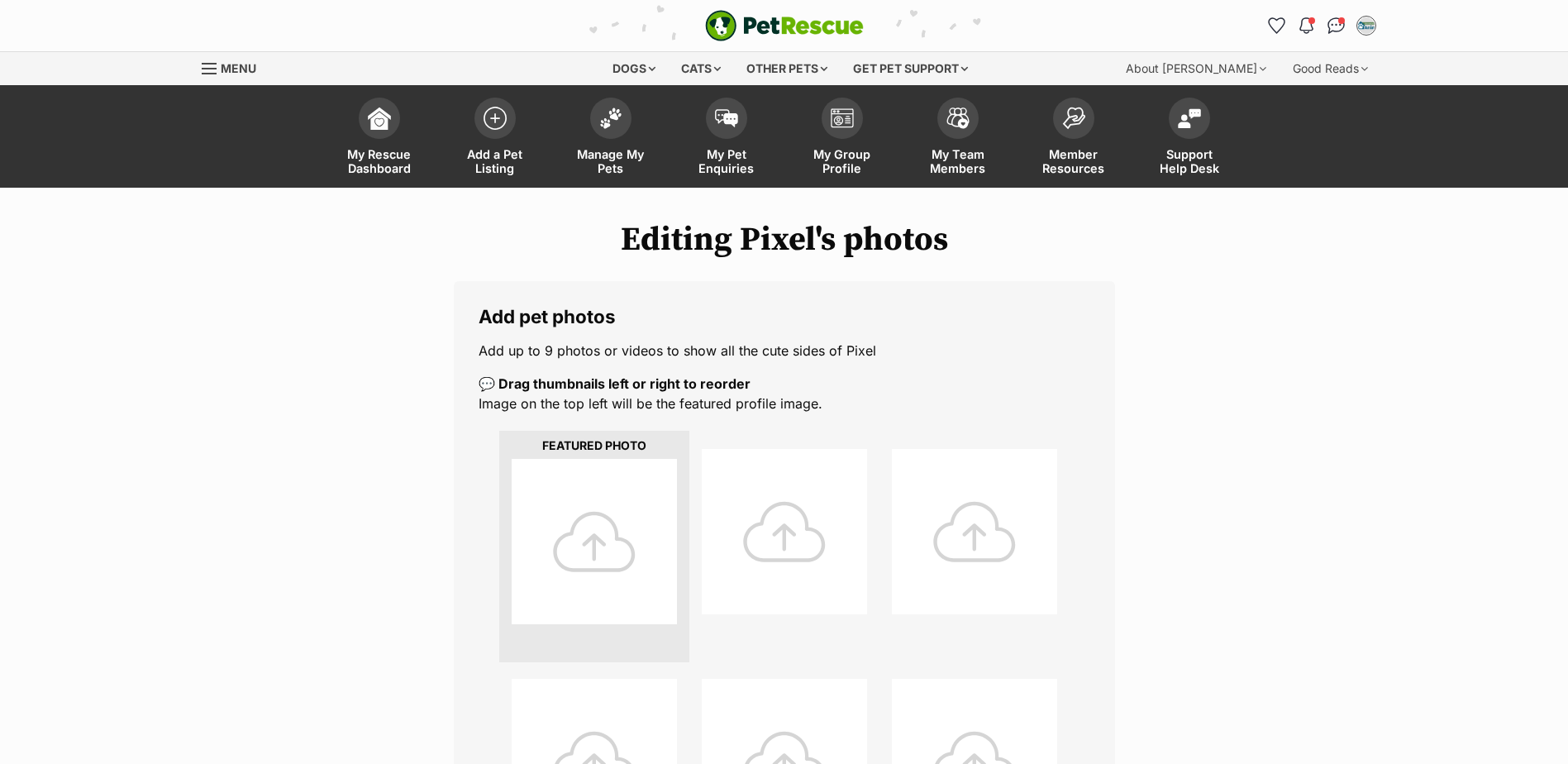
click at [625, 573] on div at bounding box center [595, 541] width 166 height 166
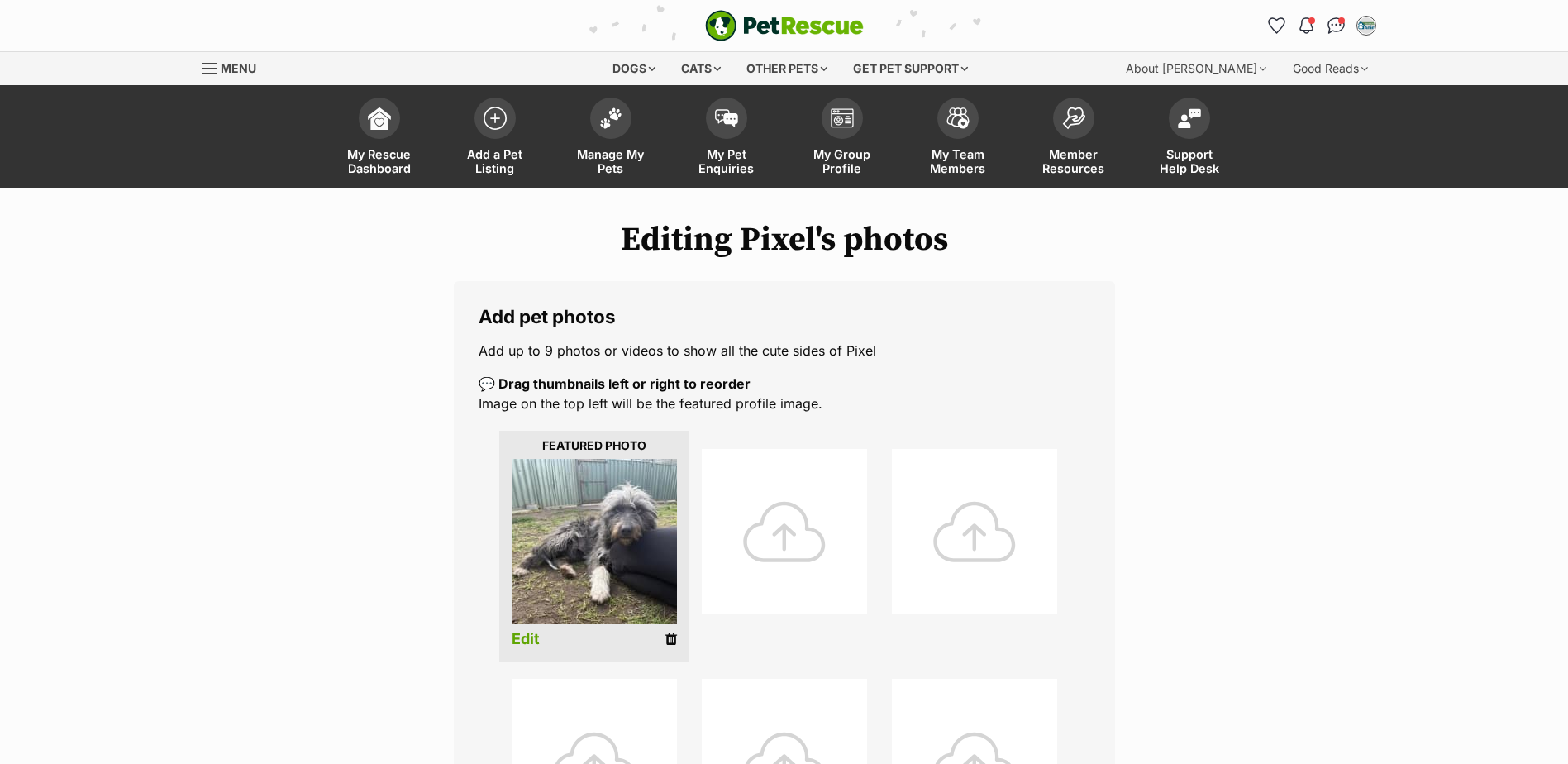
click at [750, 541] on div at bounding box center [785, 532] width 166 height 166
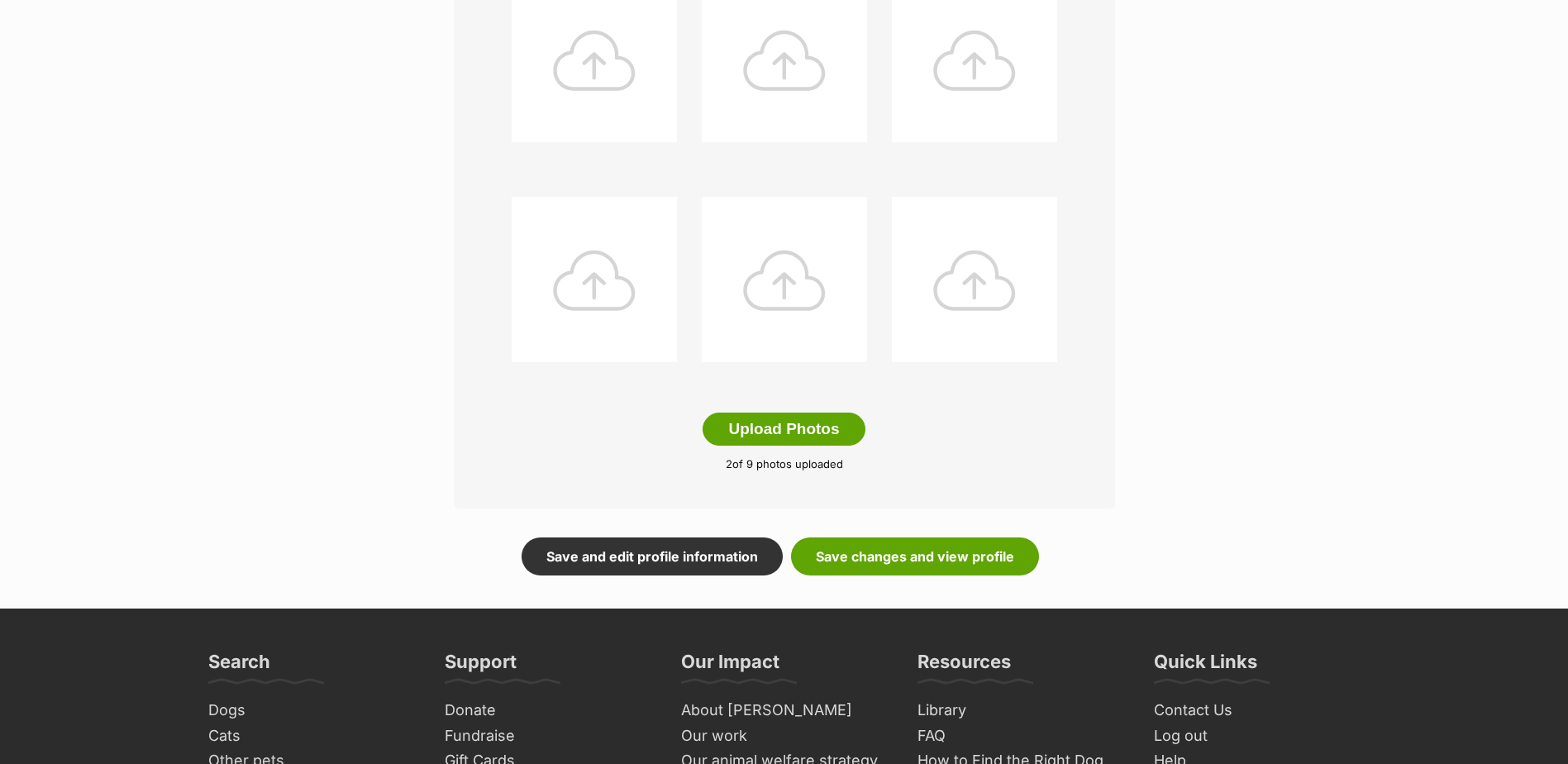
scroll to position [827, 0]
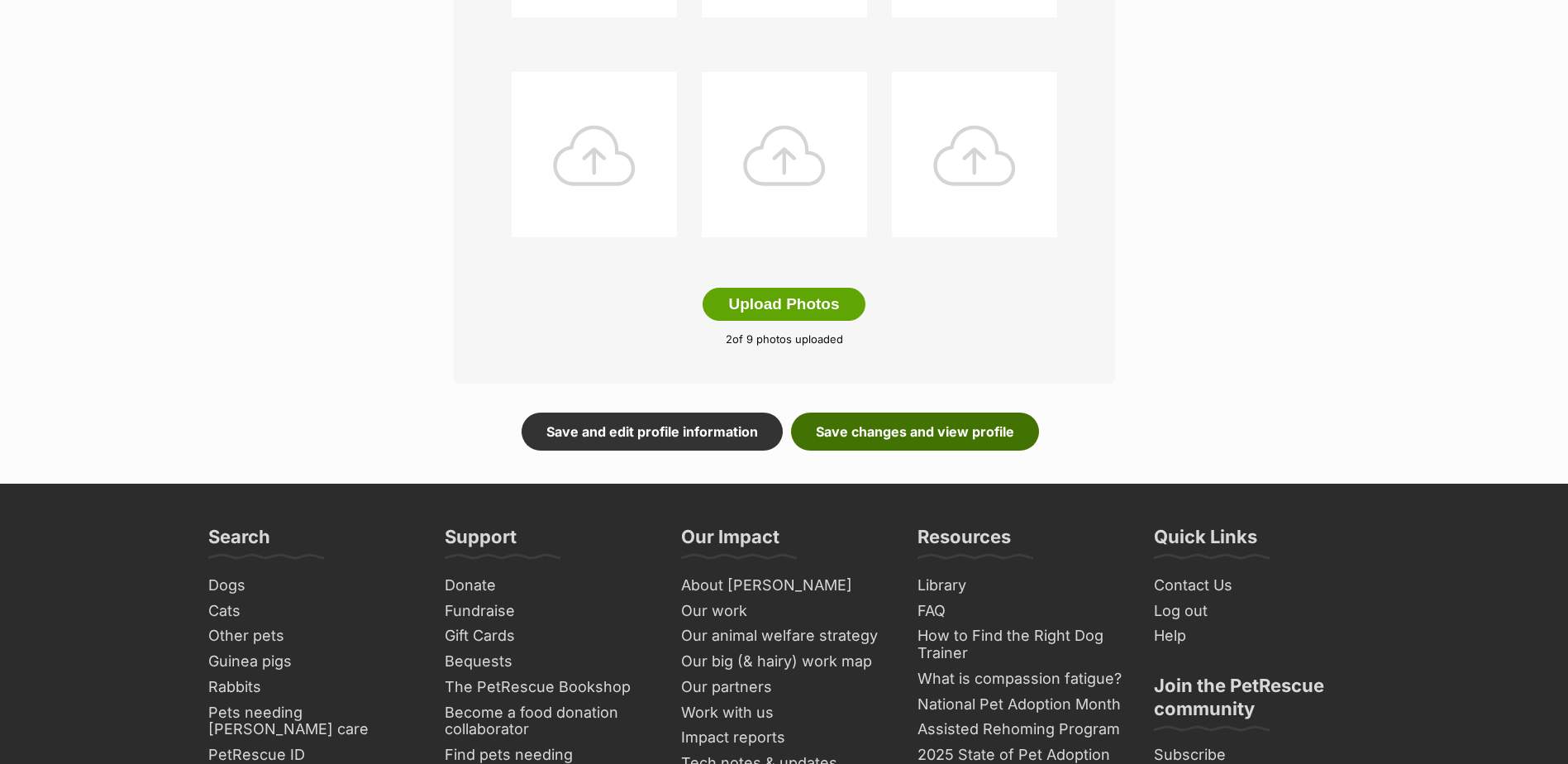
click at [853, 413] on link "Save changes and view profile" at bounding box center [914, 432] width 248 height 38
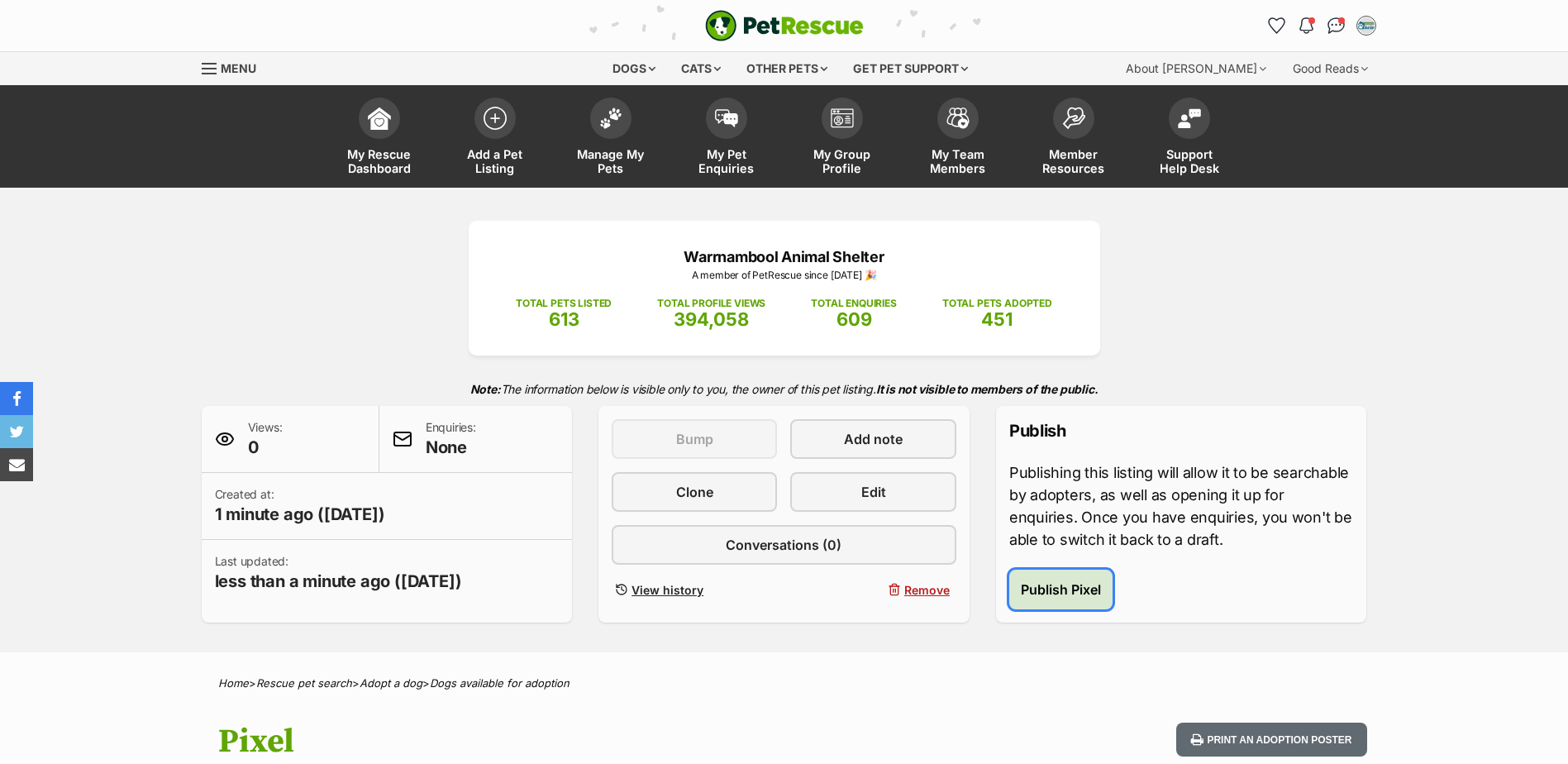
click at [1088, 601] on button "Publish Pixel" at bounding box center [1061, 590] width 104 height 40
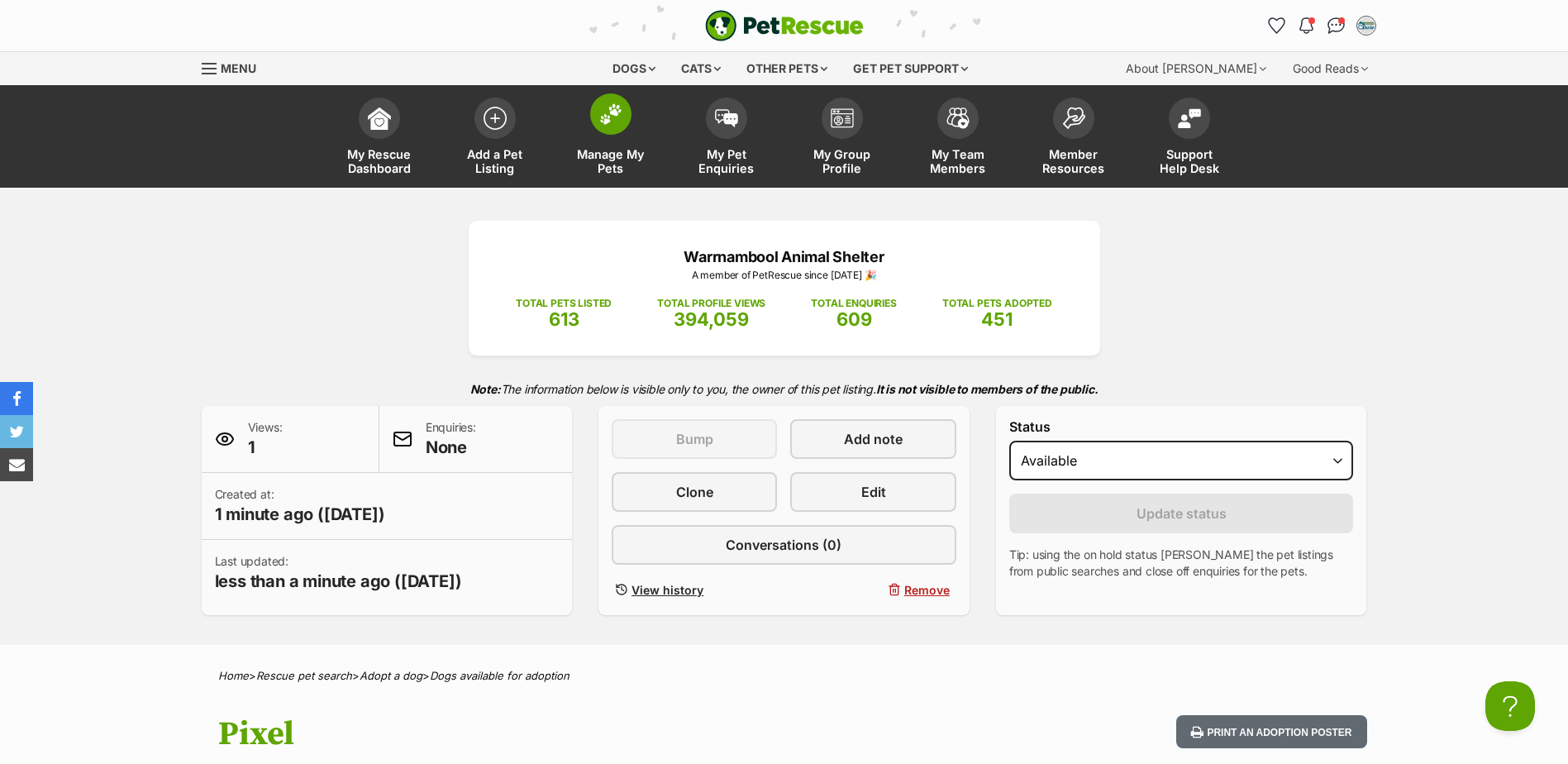
click at [617, 109] on img at bounding box center [611, 114] width 23 height 22
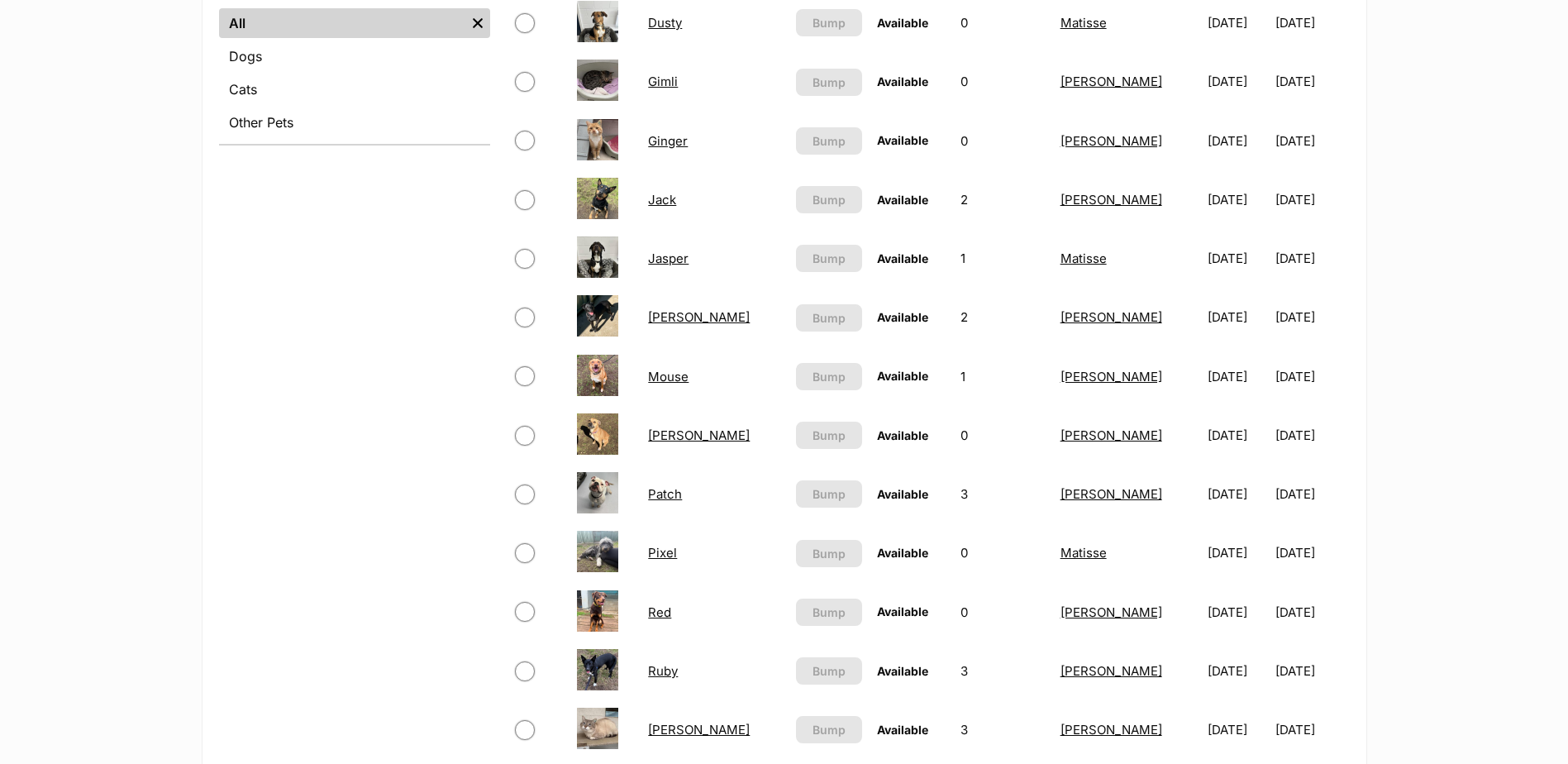
scroll to position [910, 0]
